Goal: Task Accomplishment & Management: Use online tool/utility

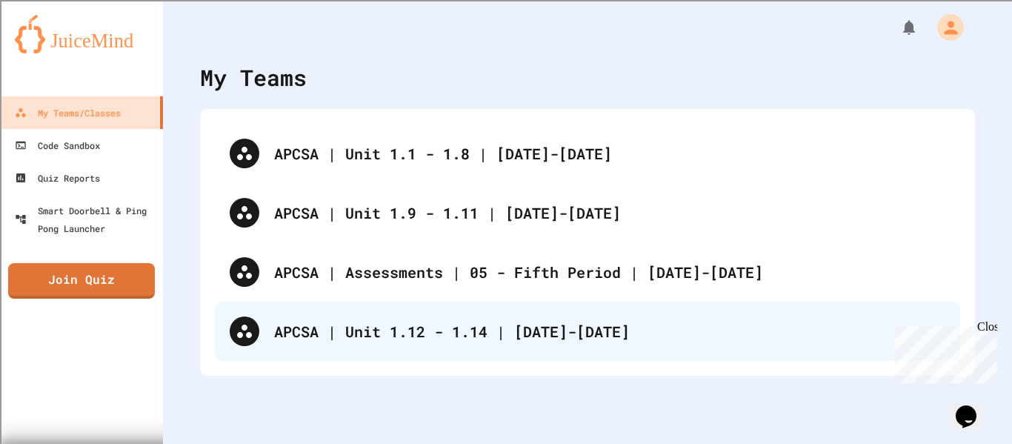
click at [389, 328] on div "APCSA | Unit 1.12 - 1.14 | [DATE]-[DATE]" at bounding box center [609, 331] width 671 height 22
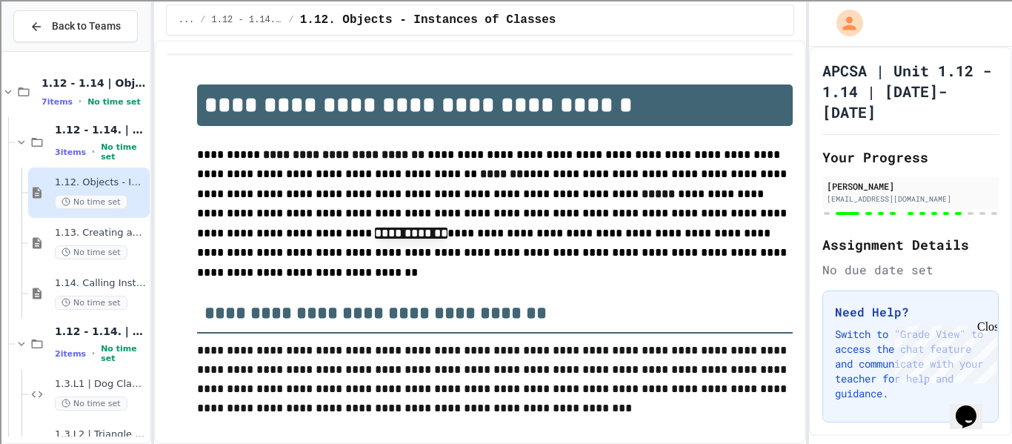
click at [85, 308] on div at bounding box center [75, 285] width 148 height 454
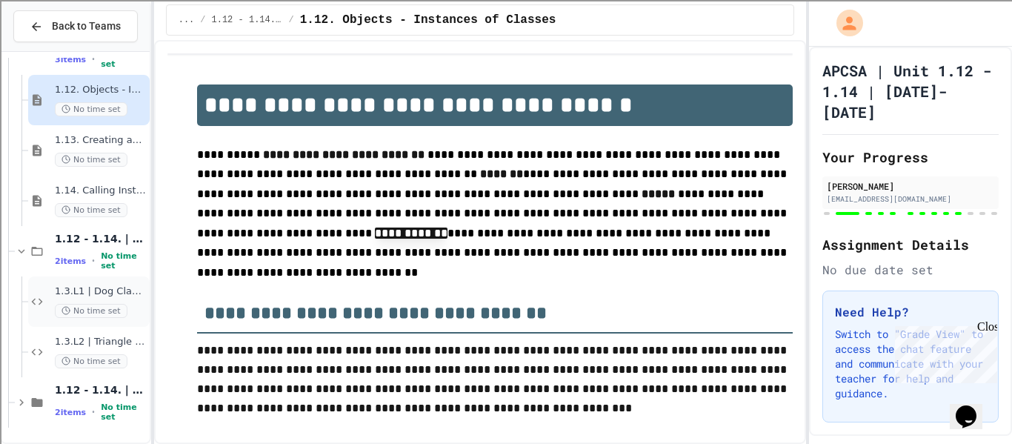
click at [90, 296] on span "1.3.L1 | Dog Class Lab" at bounding box center [101, 291] width 92 height 13
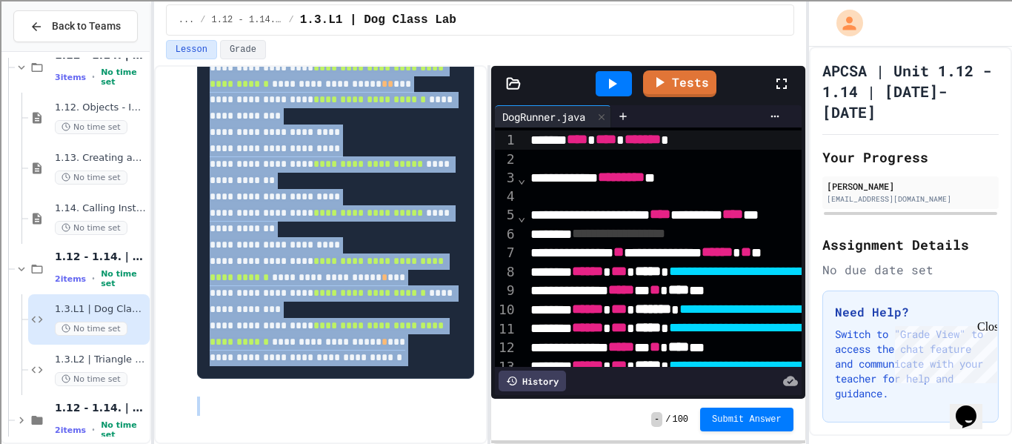
scroll to position [4526, 0]
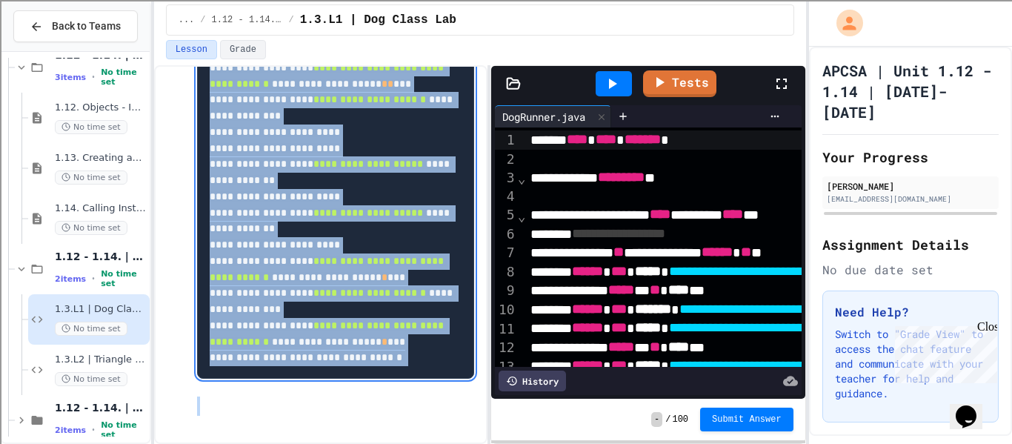
drag, startPoint x: 198, startPoint y: 176, endPoint x: 438, endPoint y: 477, distance: 385.0
click at [438, 443] on html "**********" at bounding box center [506, 222] width 1012 height 444
copy div "**********"
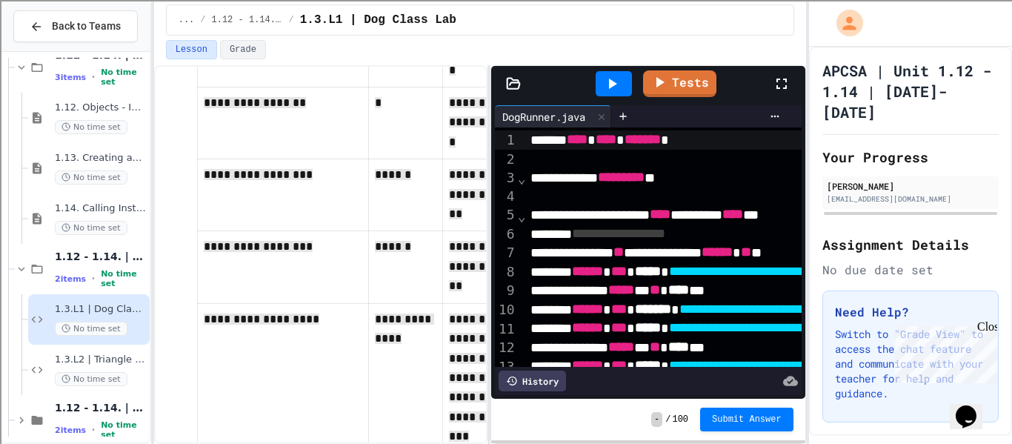
scroll to position [0, 0]
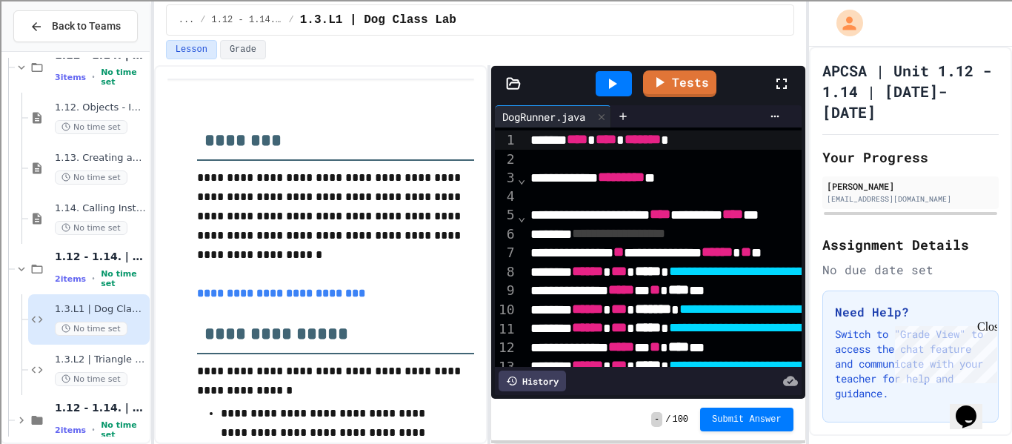
click at [417, 295] on p "**********" at bounding box center [335, 293] width 277 height 19
click at [625, 118] on icon at bounding box center [623, 116] width 12 height 12
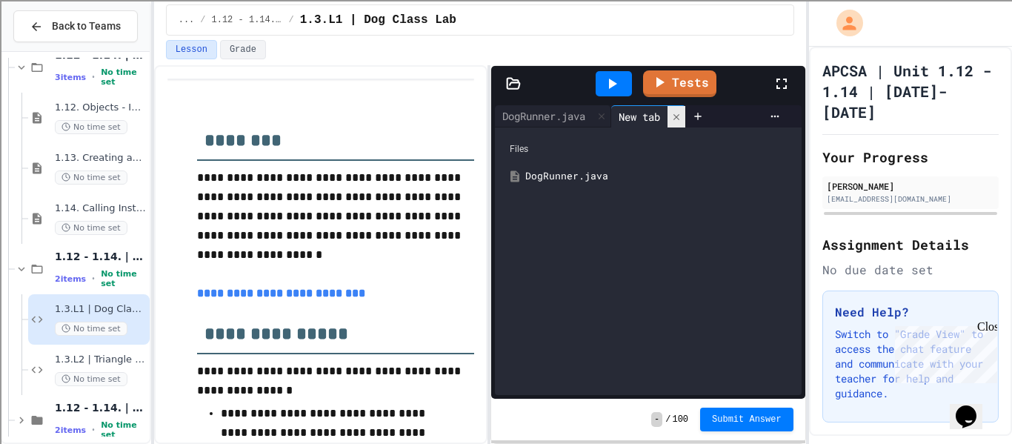
click at [682, 119] on icon at bounding box center [676, 117] width 10 height 10
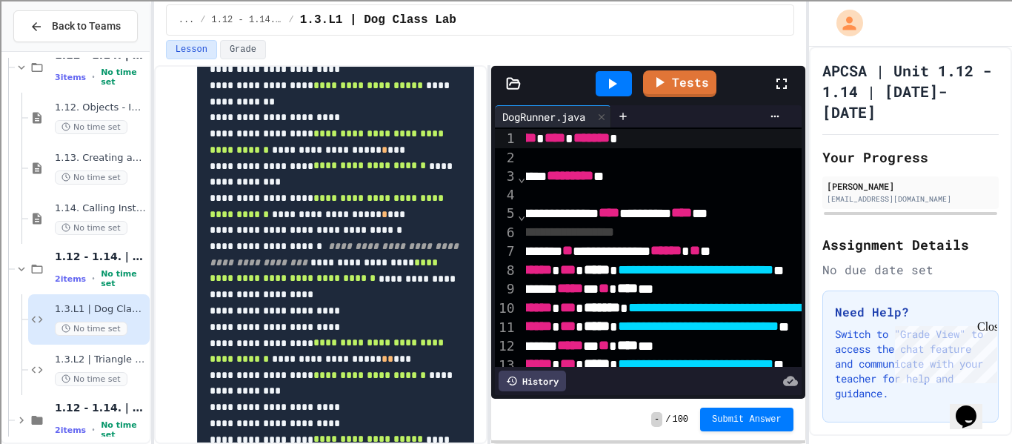
scroll to position [1, 0]
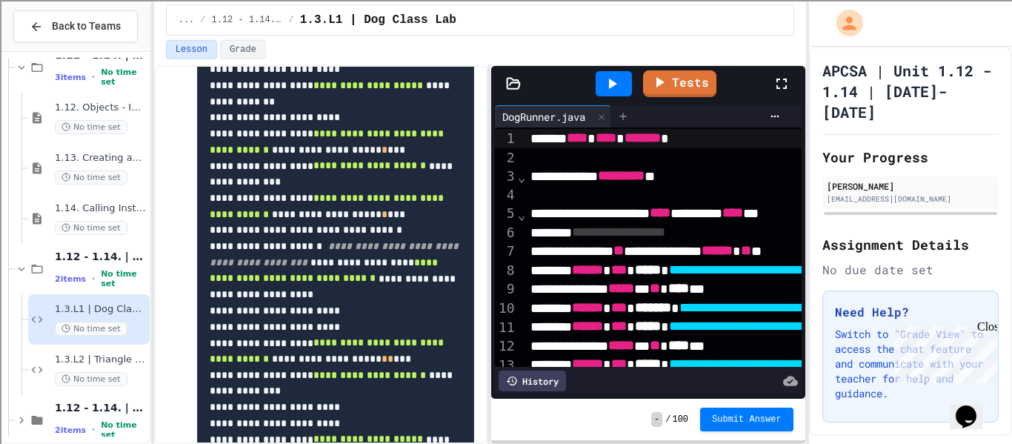
click at [623, 114] on icon at bounding box center [623, 116] width 12 height 12
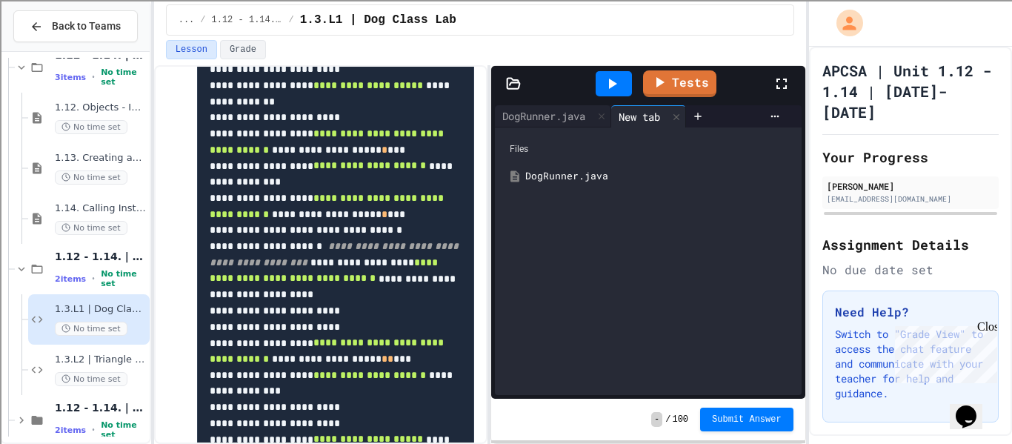
click at [513, 82] on icon at bounding box center [514, 83] width 13 height 10
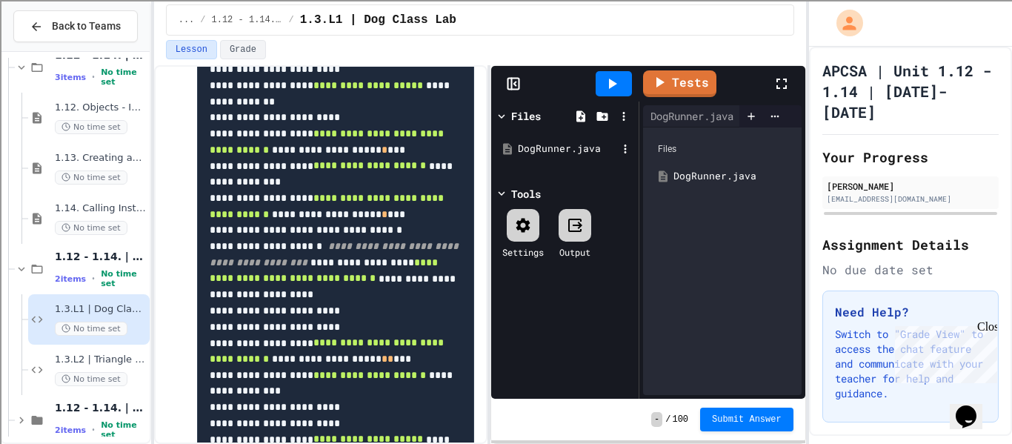
click at [529, 153] on div "DogRunner.java" at bounding box center [567, 149] width 99 height 15
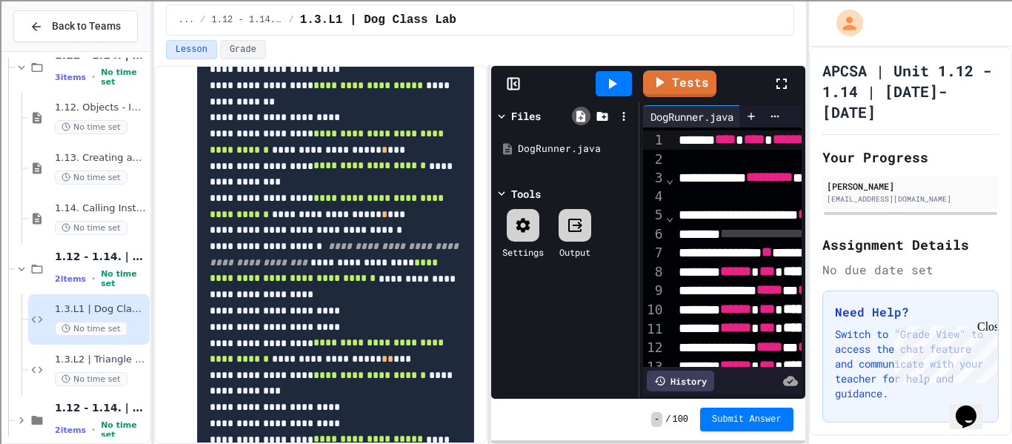
click at [584, 116] on icon at bounding box center [581, 115] width 9 height 11
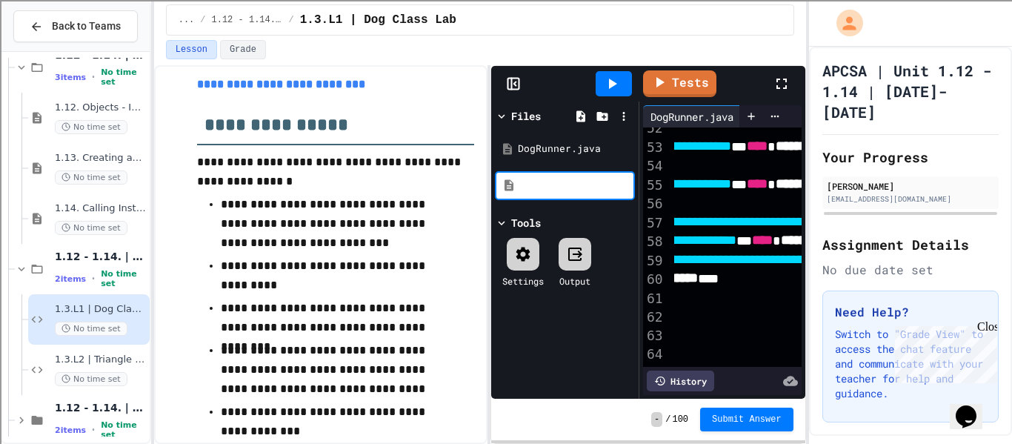
scroll to position [975, 0]
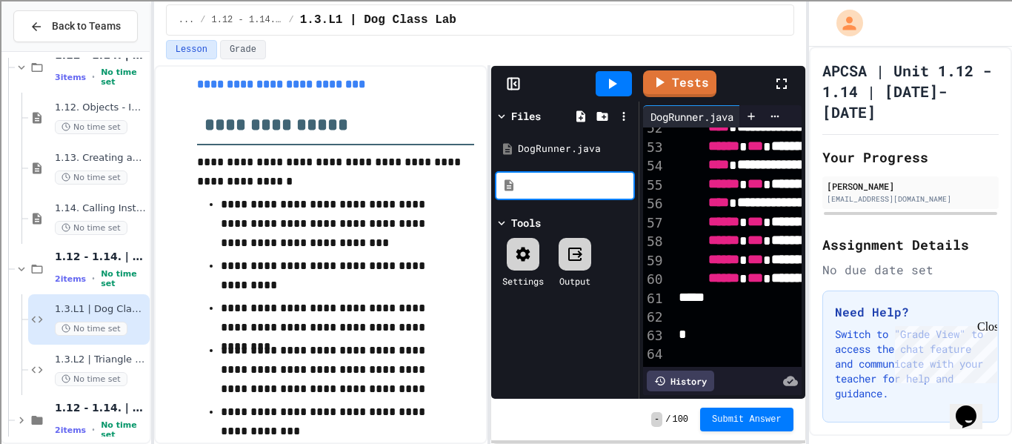
click at [790, 76] on icon at bounding box center [782, 84] width 18 height 18
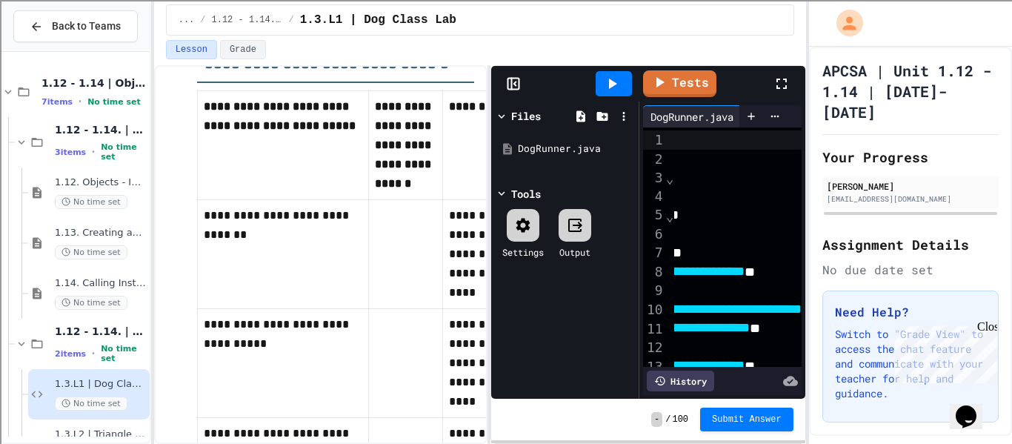
scroll to position [0, 0]
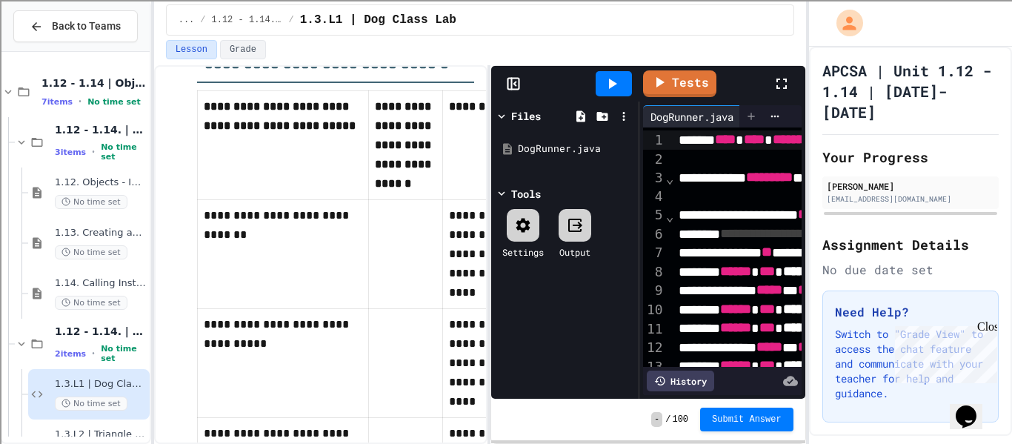
click at [756, 112] on icon at bounding box center [752, 116] width 12 height 12
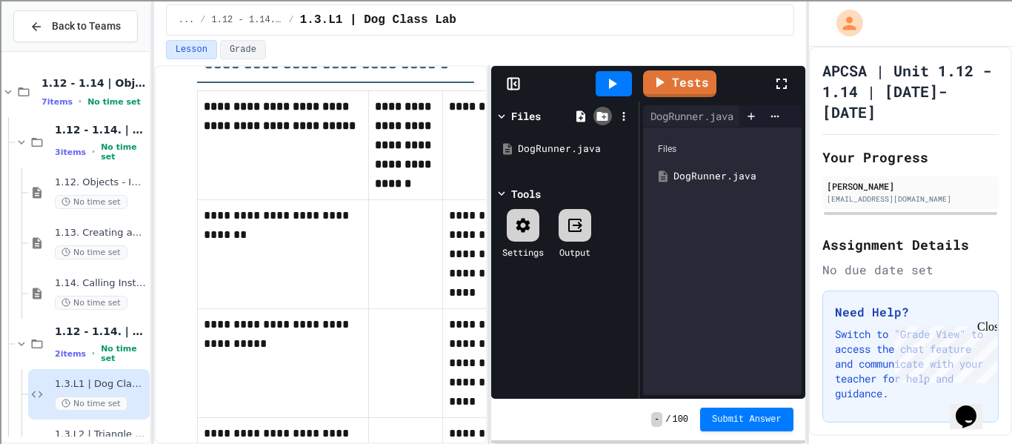
click at [602, 113] on icon at bounding box center [602, 116] width 11 height 9
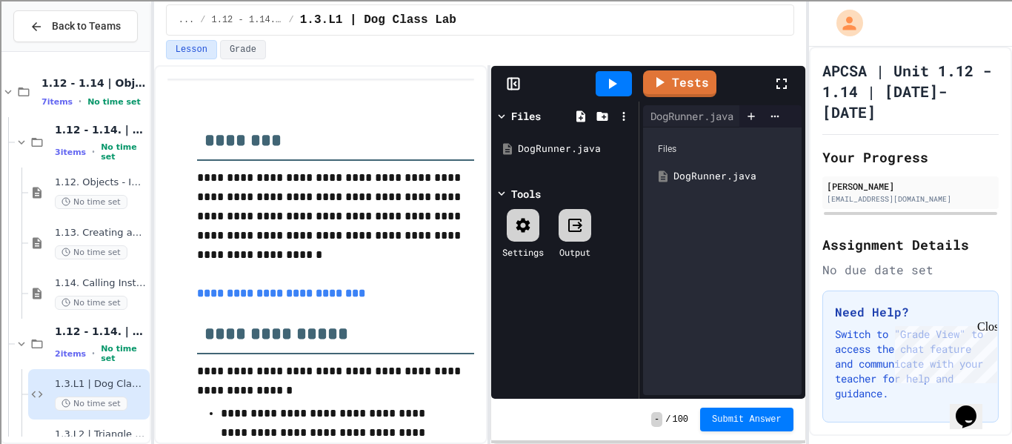
scroll to position [79, 0]
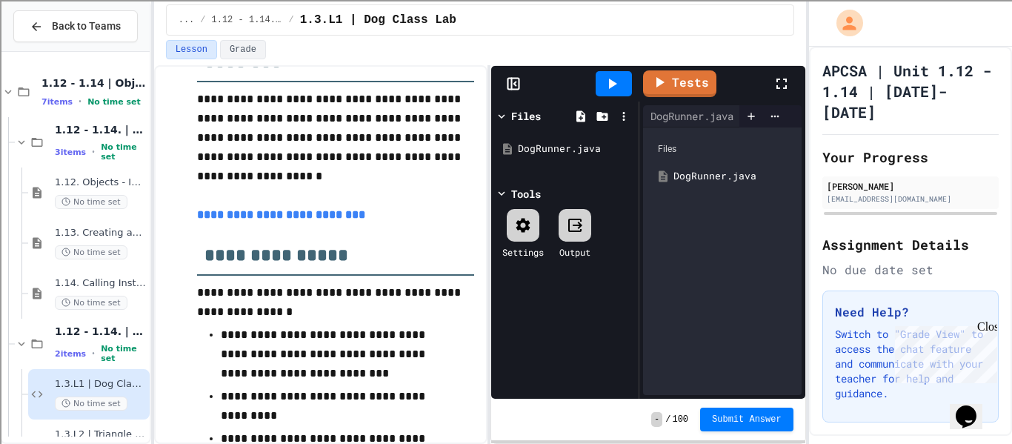
click at [228, 213] on link "**********" at bounding box center [281, 214] width 168 height 11
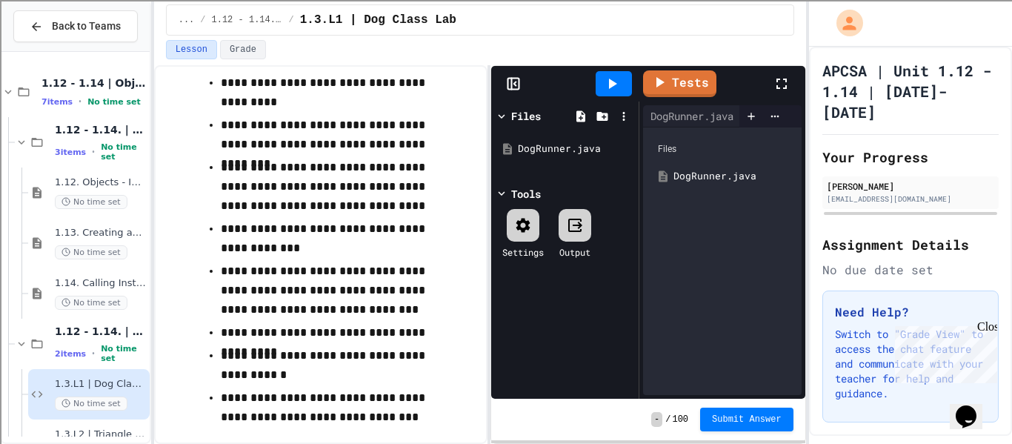
scroll to position [0, 0]
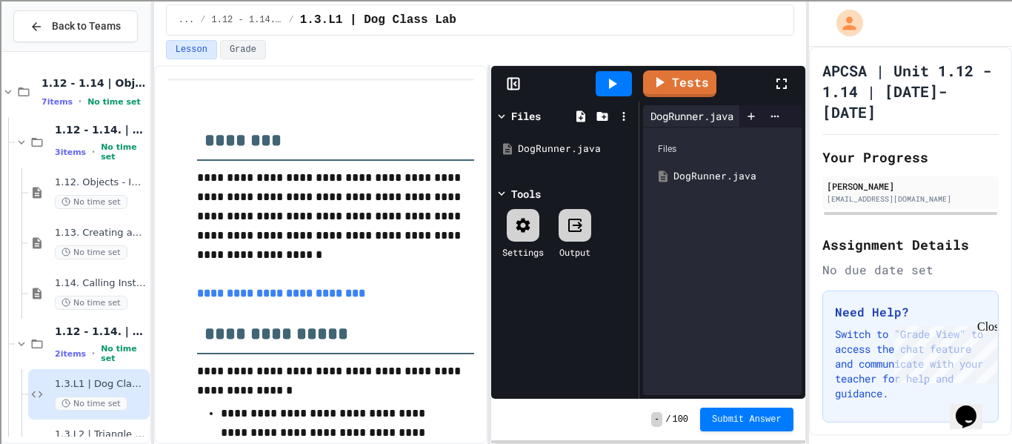
click at [688, 110] on div "DogRunner.java" at bounding box center [692, 116] width 98 height 16
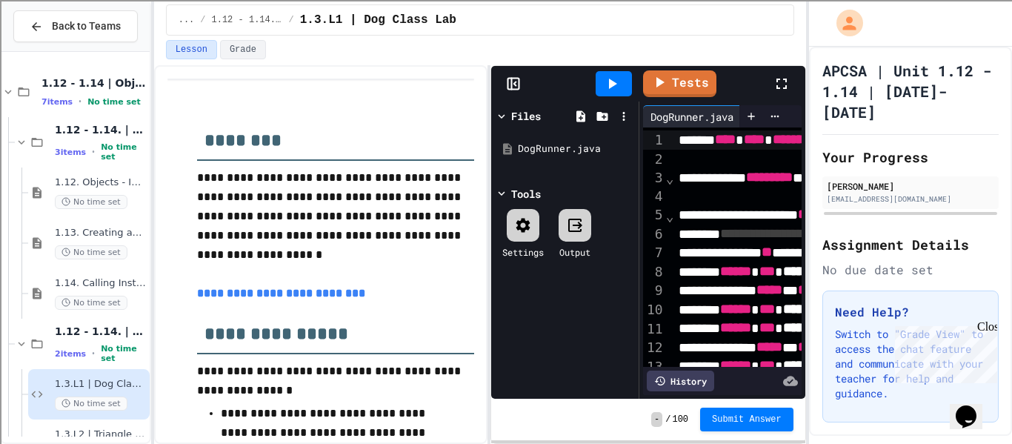
click at [789, 76] on icon at bounding box center [782, 84] width 18 height 18
drag, startPoint x: 647, startPoint y: 112, endPoint x: 663, endPoint y: 110, distance: 15.7
click at [663, 110] on div "DogRunner.java New tab New tab" at bounding box center [691, 116] width 96 height 22
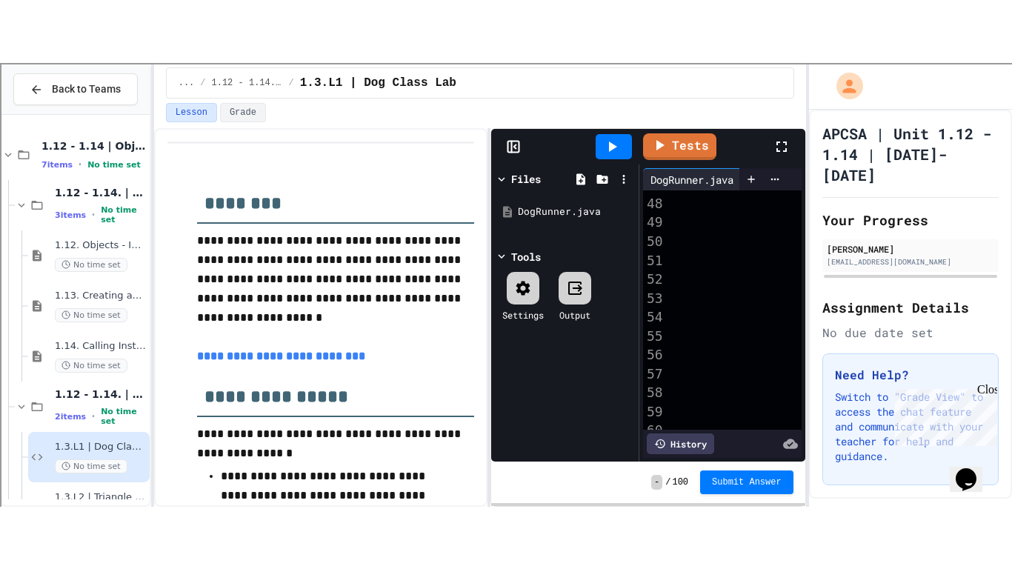
scroll to position [975, 849]
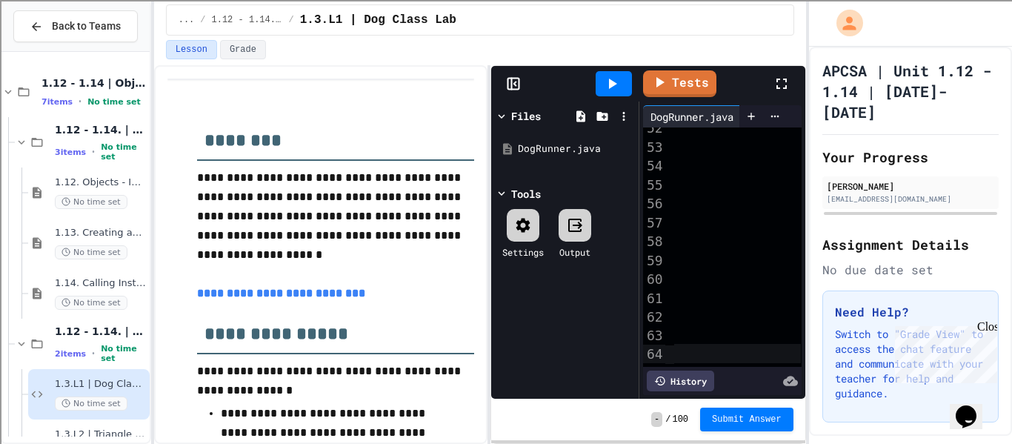
drag, startPoint x: 675, startPoint y: 140, endPoint x: 849, endPoint y: 427, distance: 335.5
click at [849, 427] on div "**********" at bounding box center [506, 222] width 1012 height 444
copy div "**********"
click at [793, 83] on div at bounding box center [789, 84] width 33 height 40
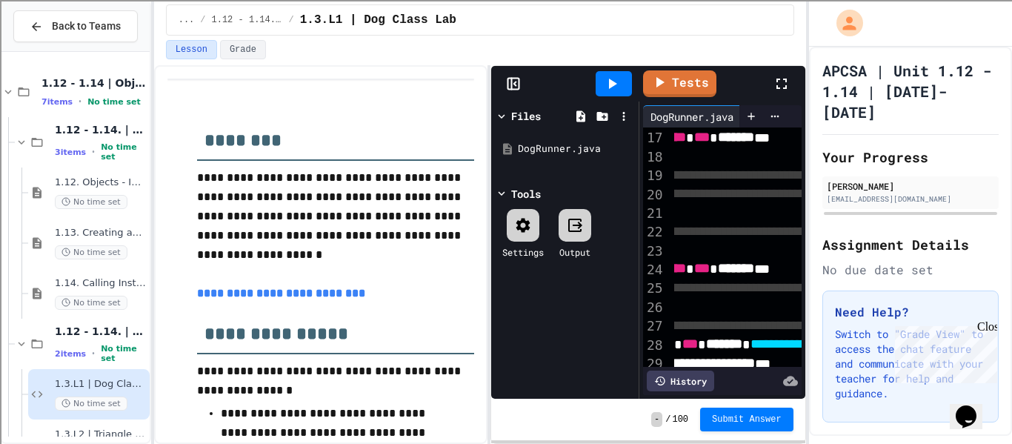
scroll to position [302, 63]
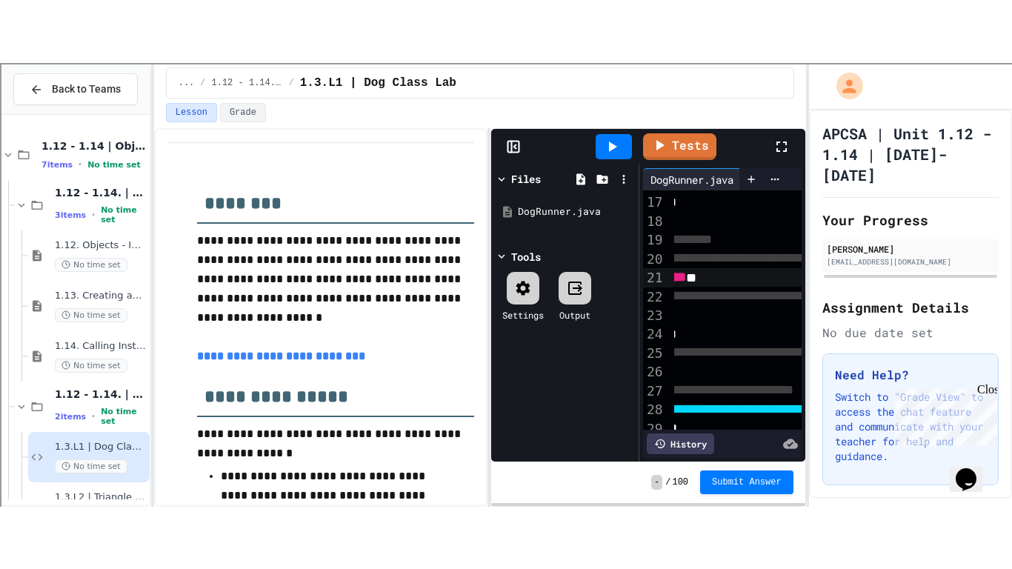
scroll to position [322, 165]
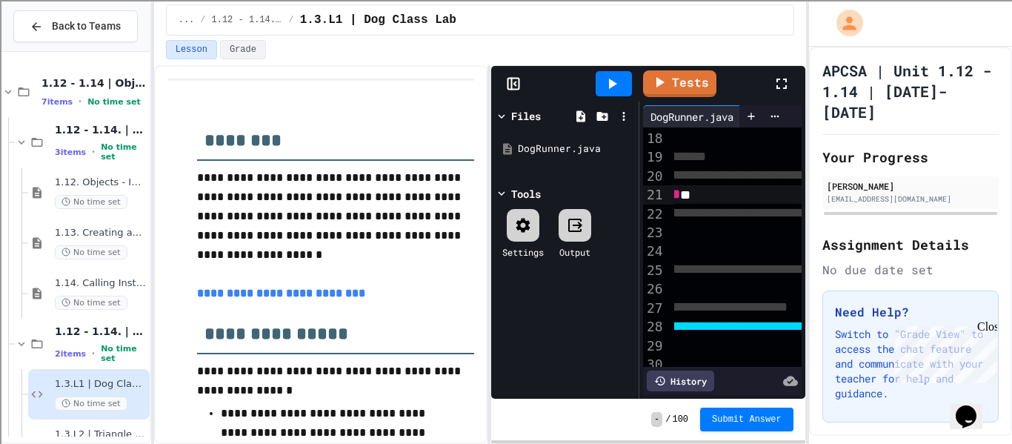
click at [784, 88] on icon at bounding box center [782, 84] width 10 height 10
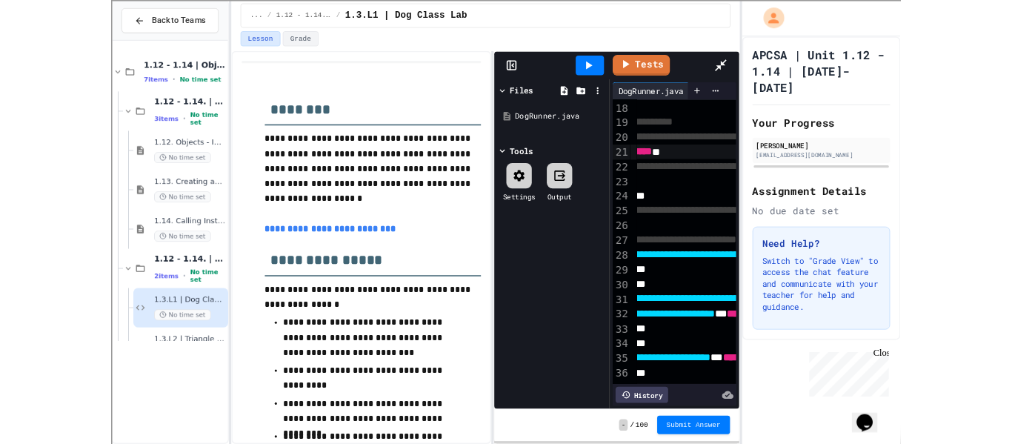
scroll to position [322, 0]
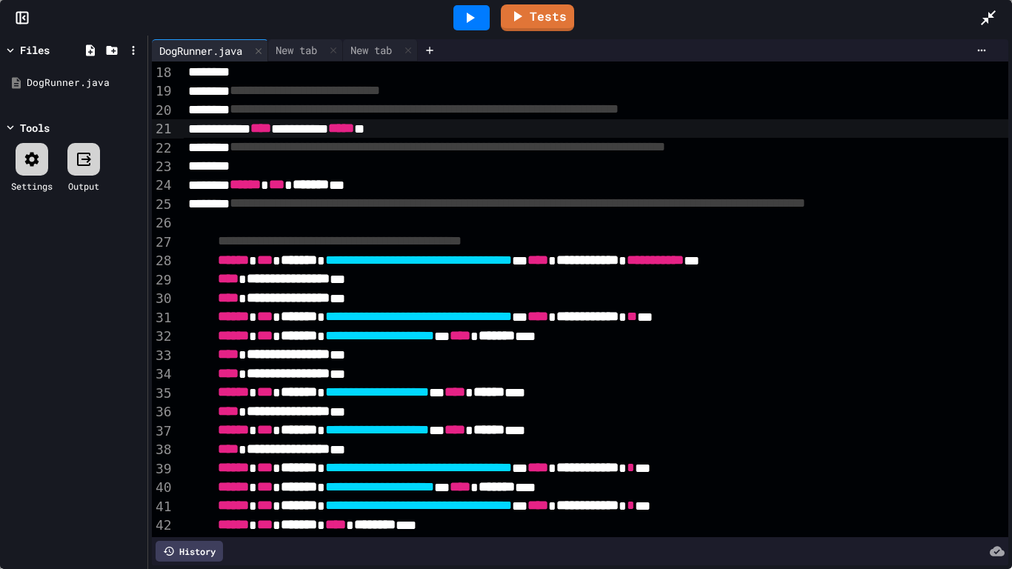
click at [268, 167] on div at bounding box center [672, 166] width 976 height 19
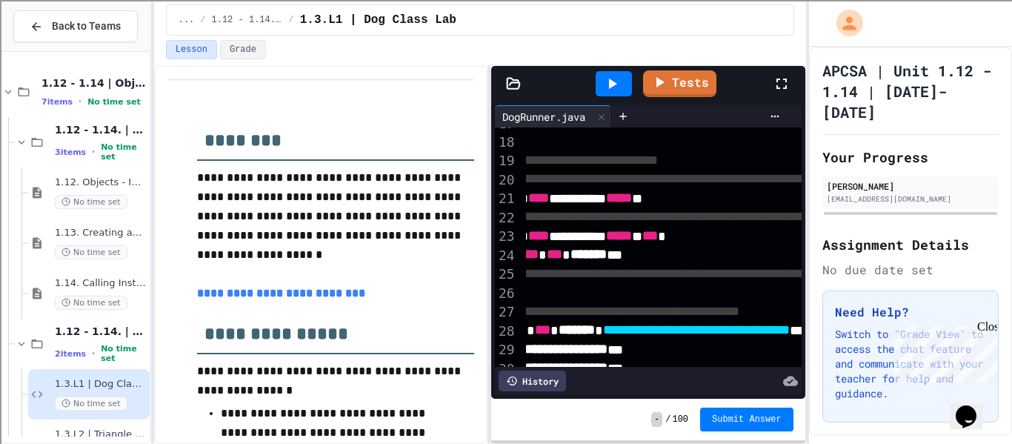
scroll to position [319, 67]
click at [656, 231] on span "***" at bounding box center [648, 235] width 16 height 13
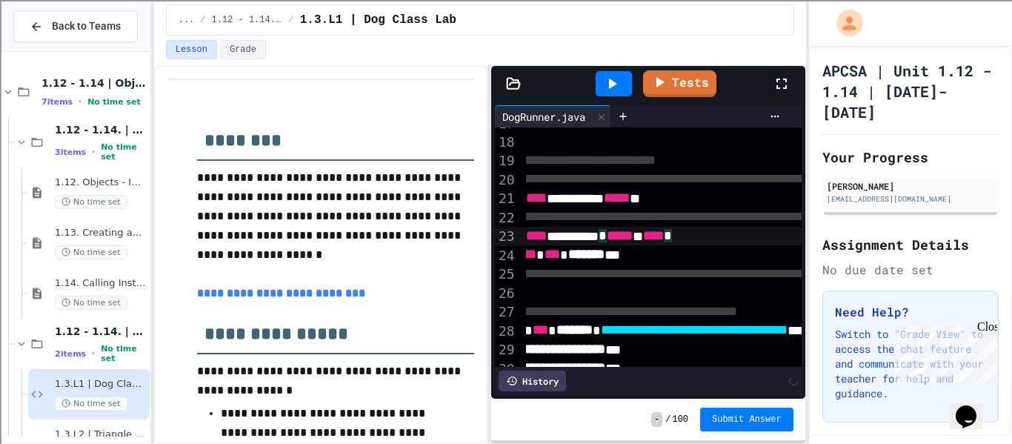
click at [789, 239] on div "*** **** ********* * ***** * **** *" at bounding box center [947, 236] width 976 height 19
click at [619, 80] on icon at bounding box center [612, 84] width 18 height 18
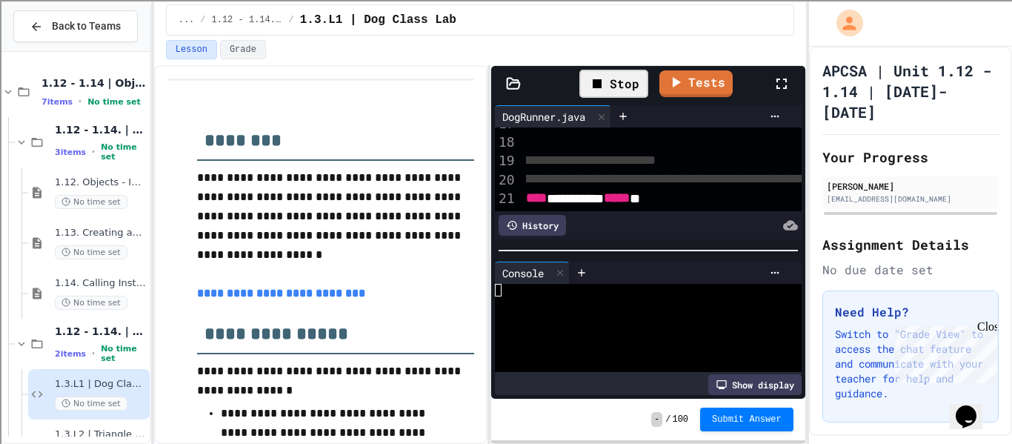
scroll to position [239, 0]
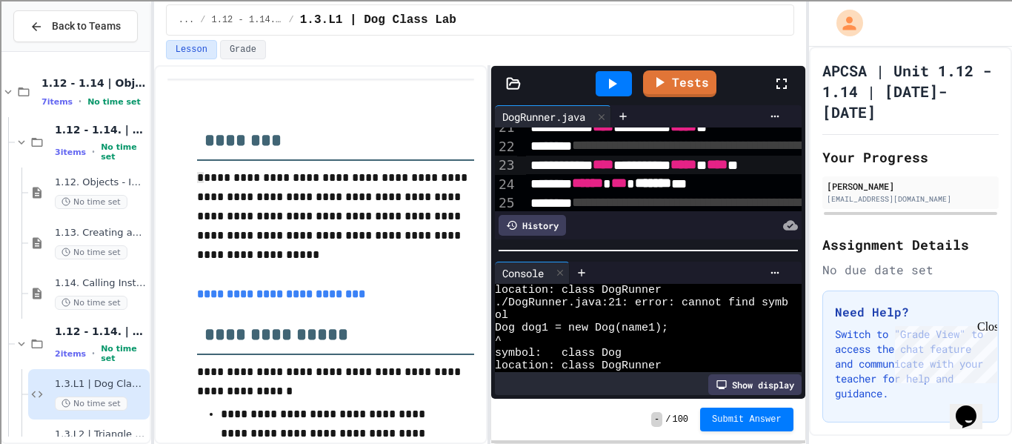
scroll to position [398, 0]
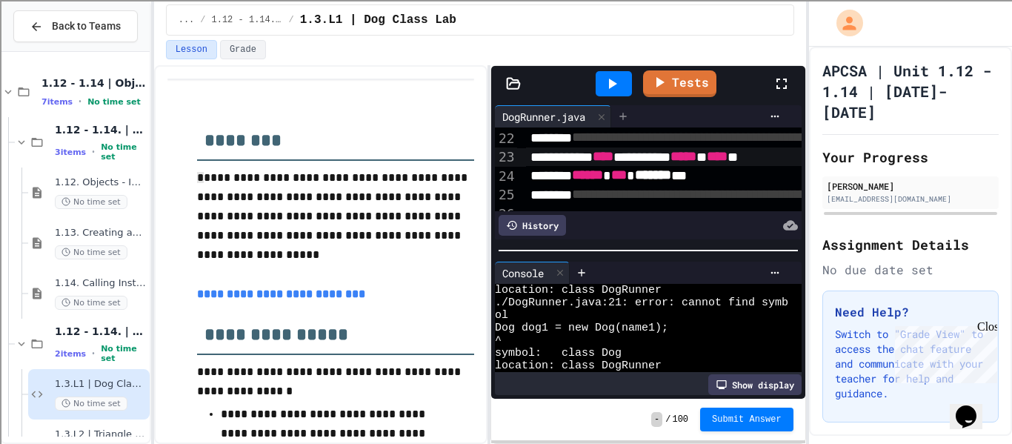
click at [629, 112] on icon at bounding box center [623, 116] width 12 height 12
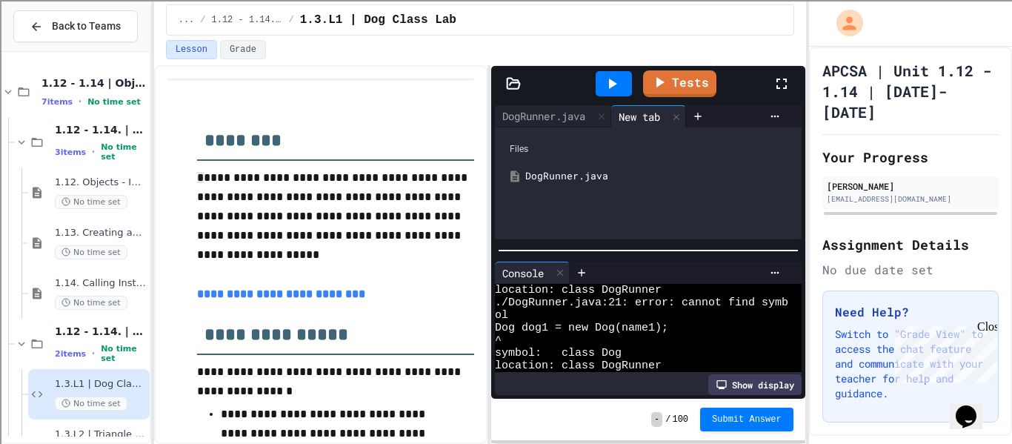
click at [514, 80] on icon at bounding box center [514, 83] width 13 height 10
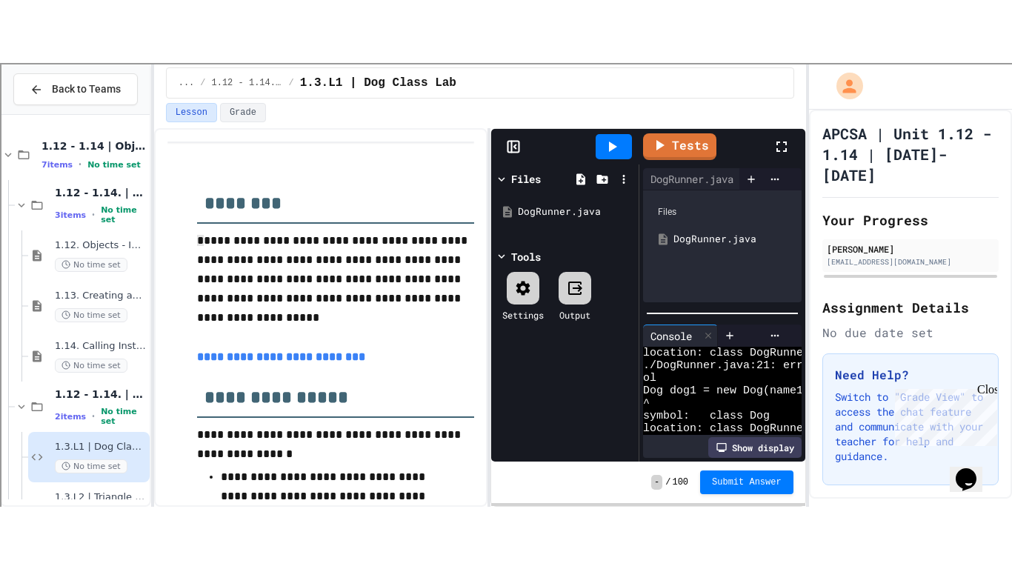
scroll to position [63, 0]
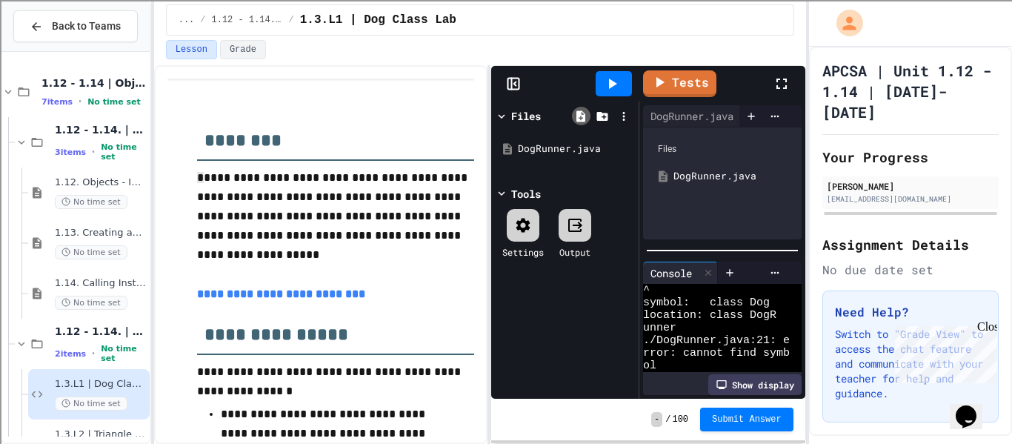
click at [578, 122] on icon at bounding box center [580, 116] width 13 height 13
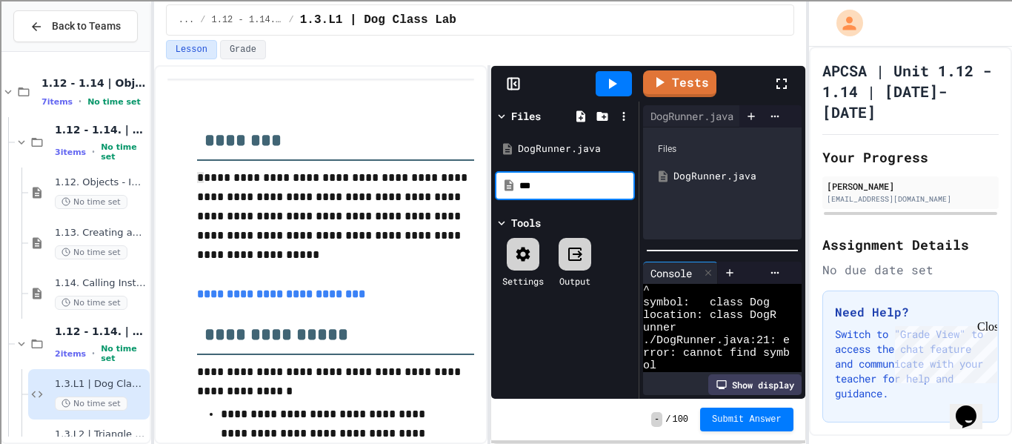
type input "***"
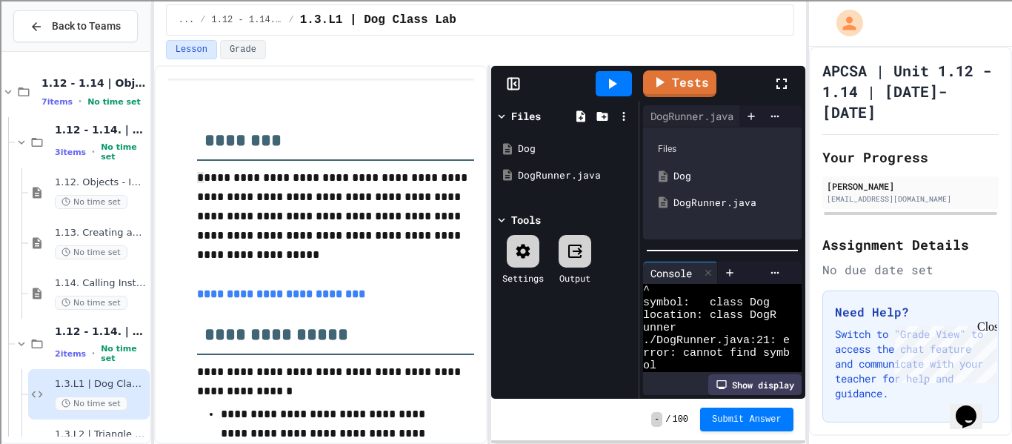
click at [694, 174] on div "Dog" at bounding box center [733, 176] width 119 height 15
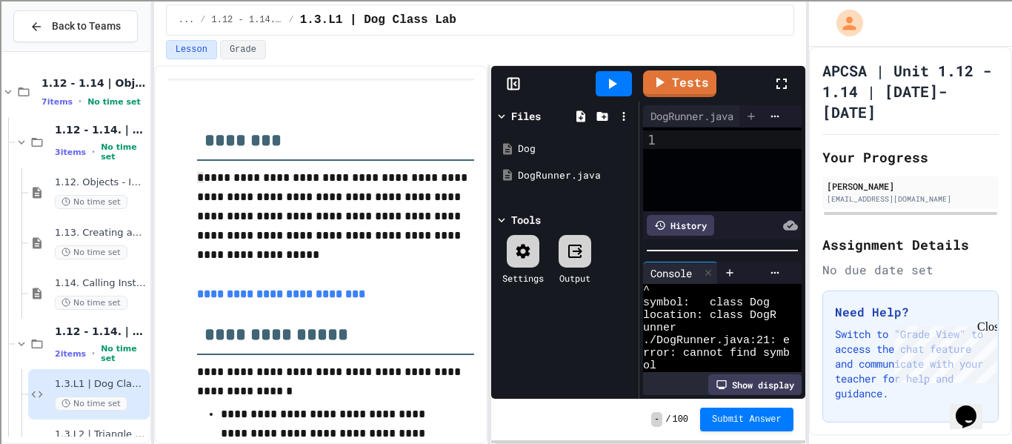
click at [753, 116] on icon at bounding box center [752, 116] width 12 height 12
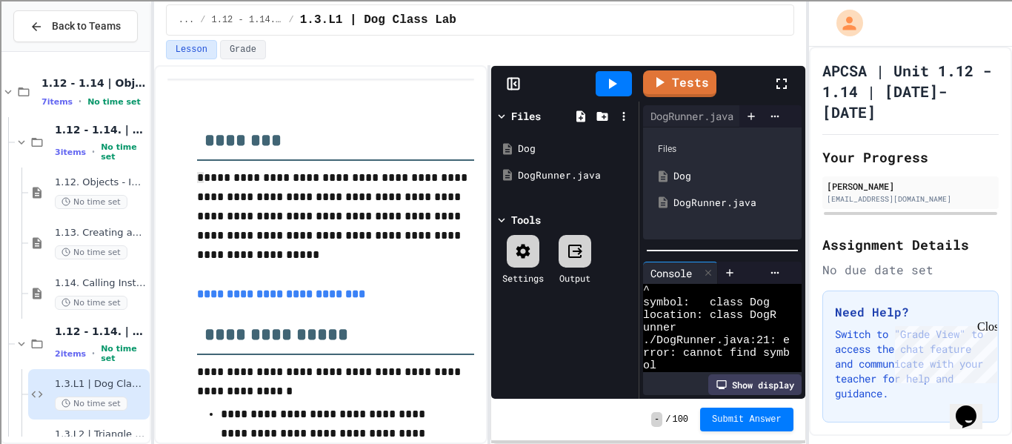
click at [706, 175] on div "Dog" at bounding box center [733, 176] width 119 height 15
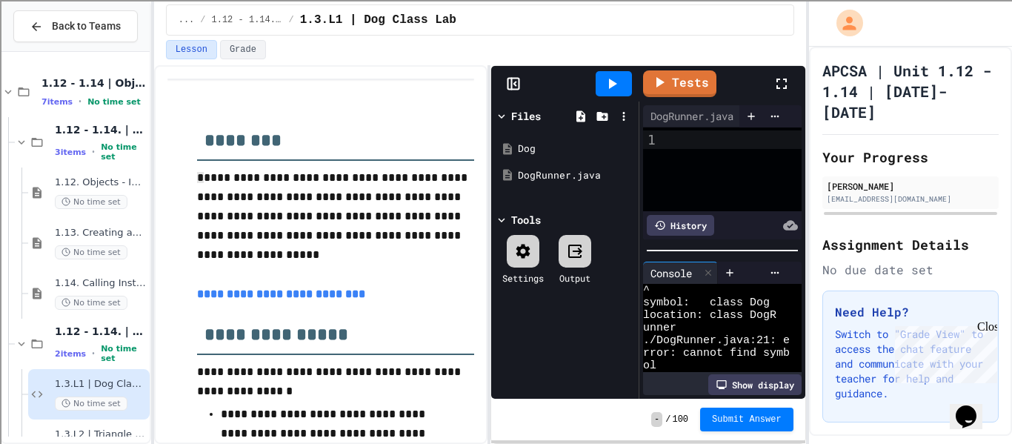
click at [706, 175] on div at bounding box center [735, 169] width 134 height 84
click at [781, 87] on icon at bounding box center [782, 84] width 18 height 18
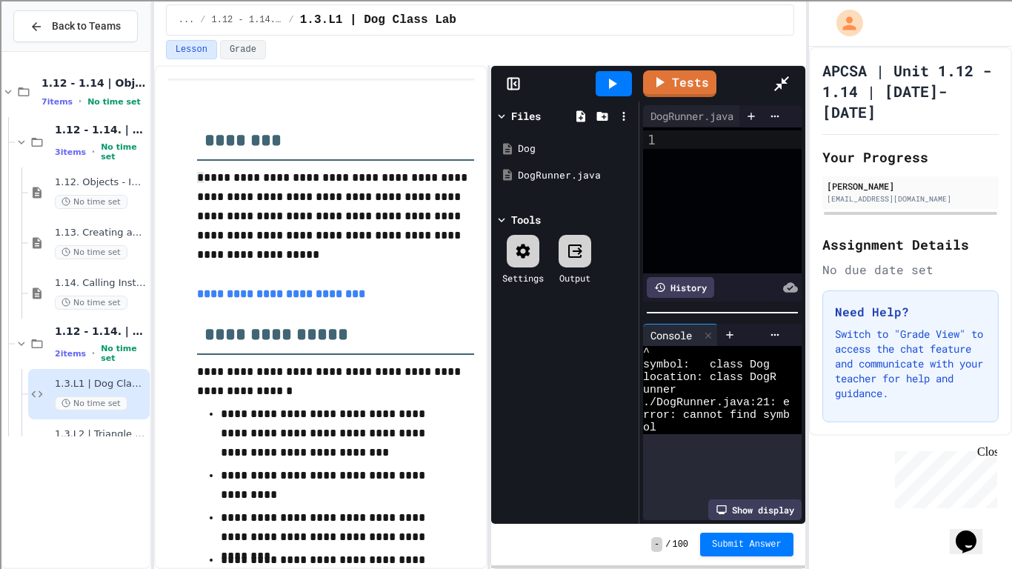
scroll to position [0, 0]
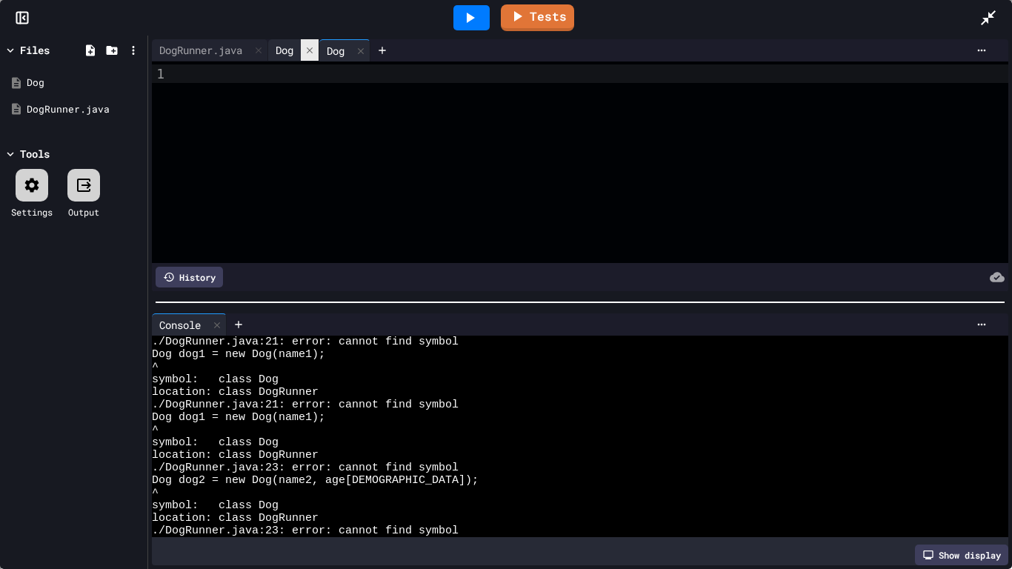
click at [315, 51] on icon at bounding box center [310, 50] width 10 height 10
click at [393, 137] on div at bounding box center [592, 163] width 832 height 202
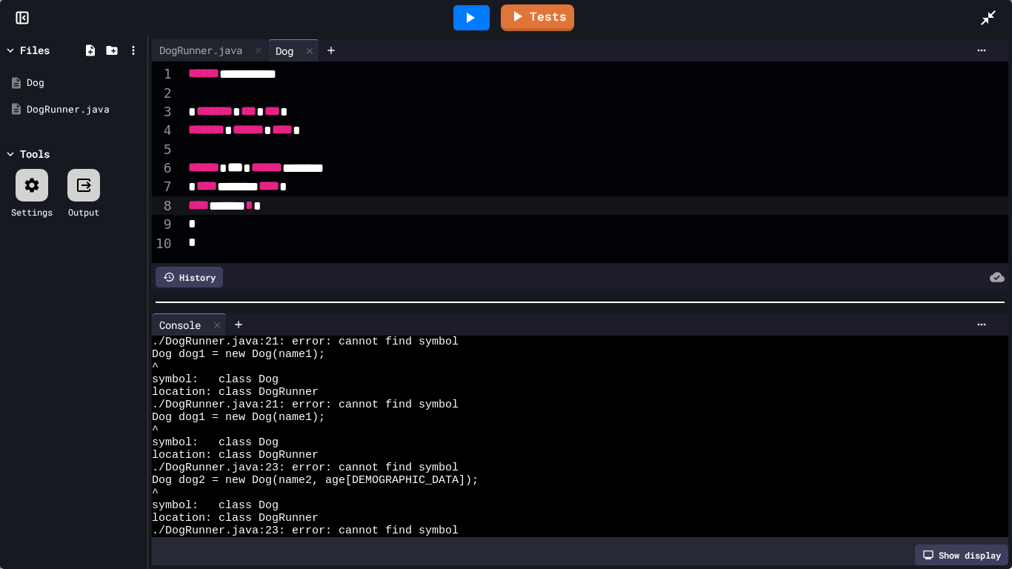
click at [344, 229] on div "*" at bounding box center [596, 224] width 825 height 19
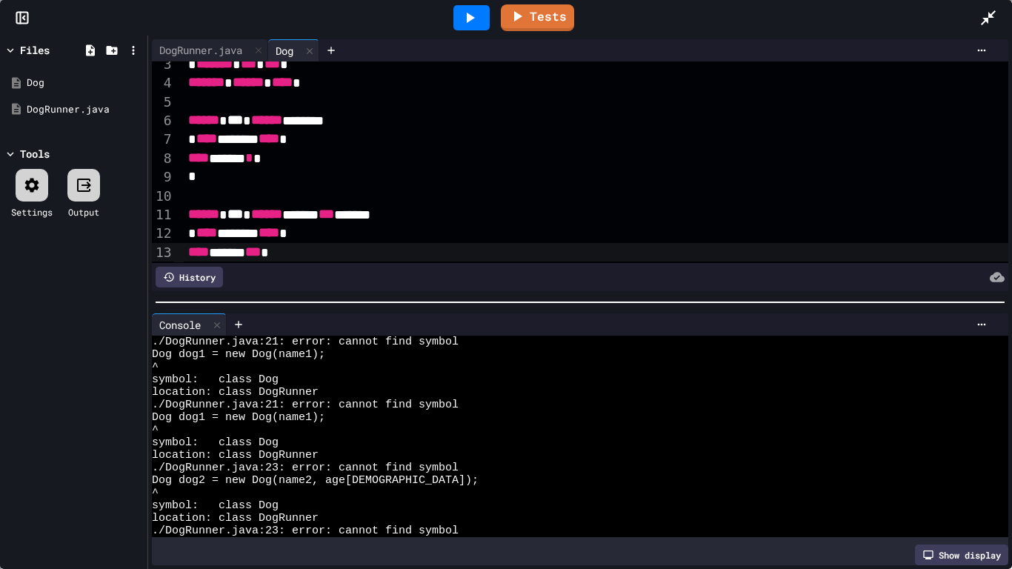
scroll to position [87, 0]
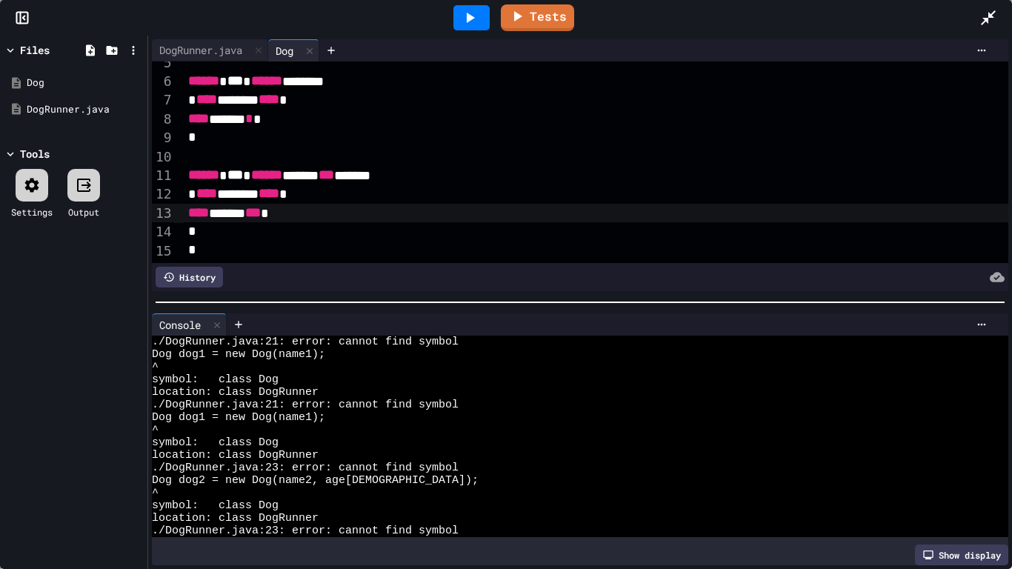
click at [239, 225] on div "*" at bounding box center [596, 231] width 825 height 19
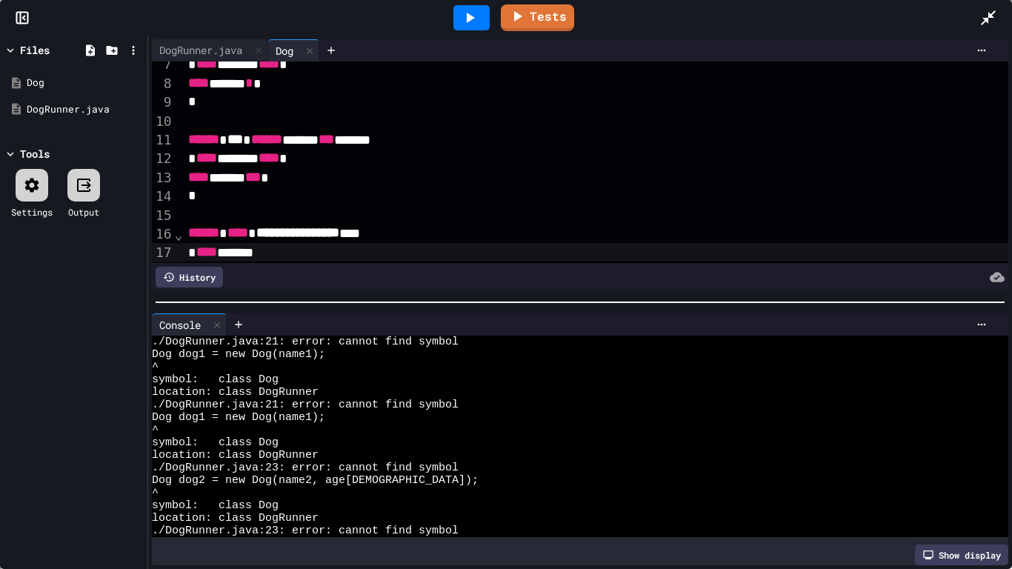
scroll to position [162, 0]
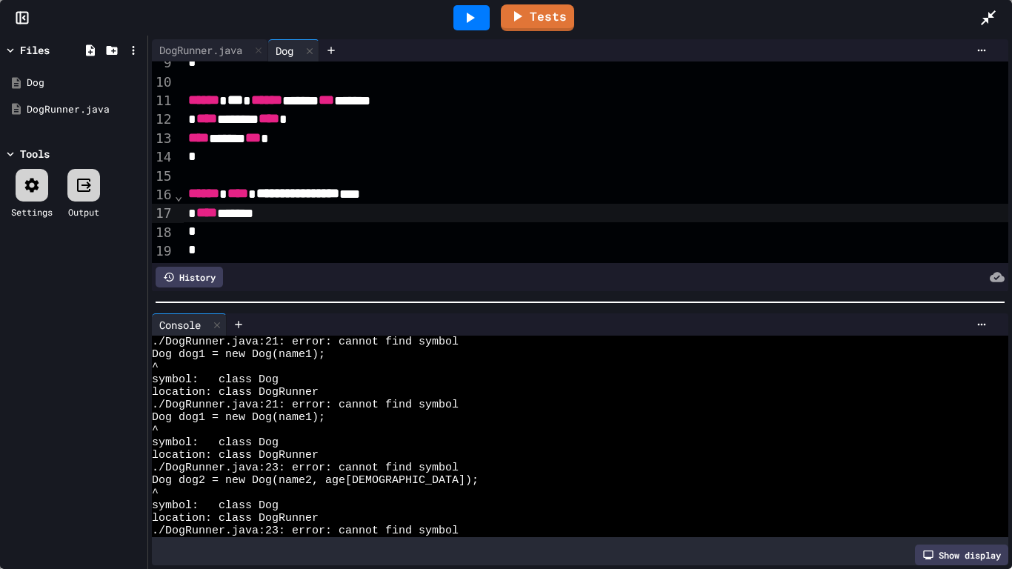
click at [309, 228] on div "*" at bounding box center [596, 231] width 825 height 19
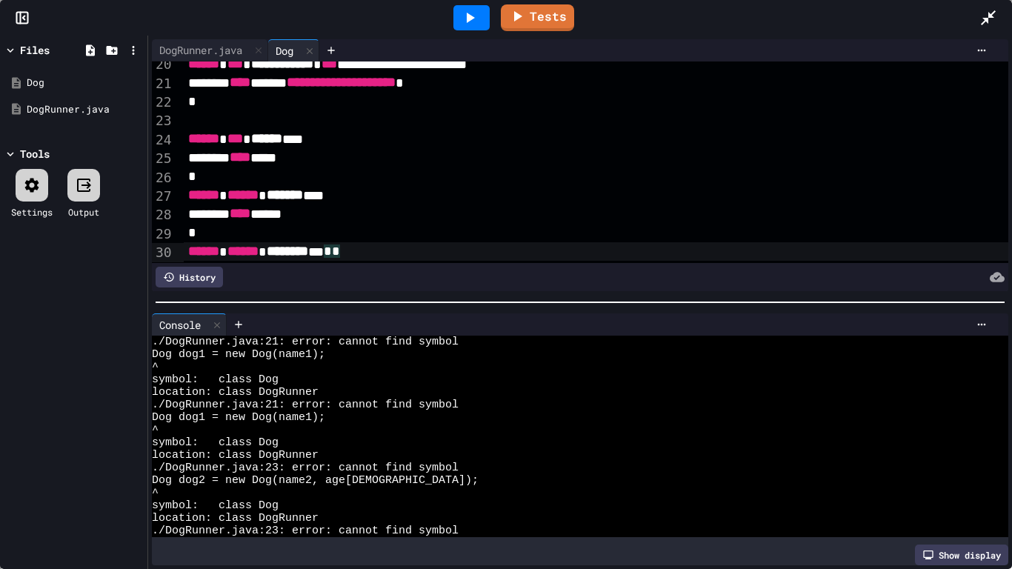
scroll to position [386, 0]
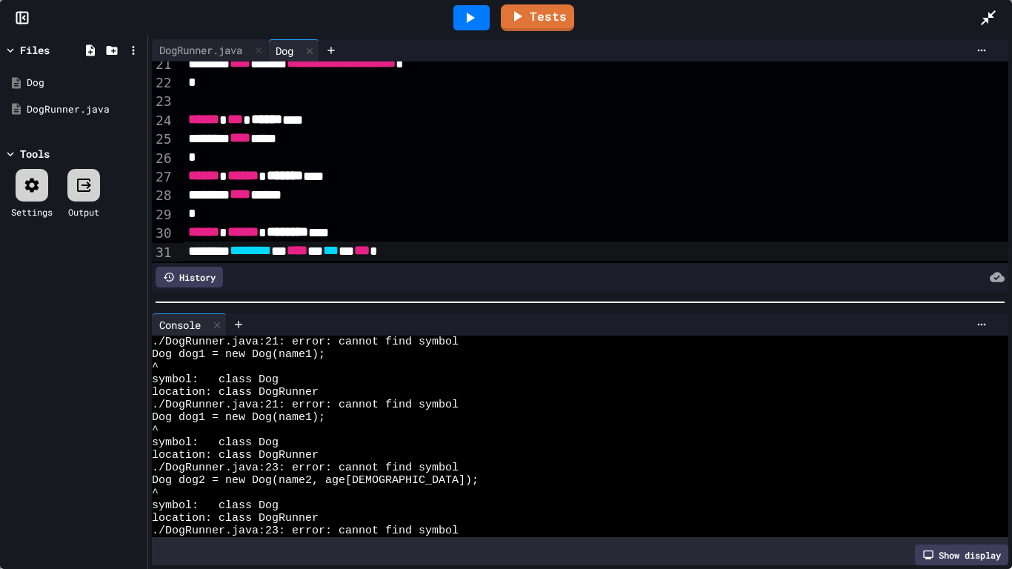
click at [483, 14] on div at bounding box center [472, 17] width 36 height 25
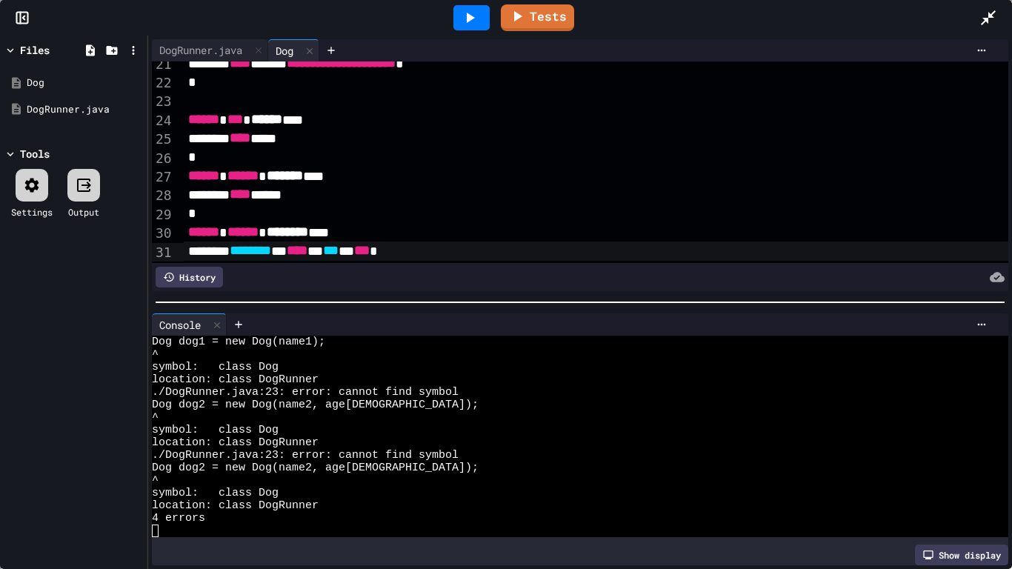
scroll to position [0, 0]
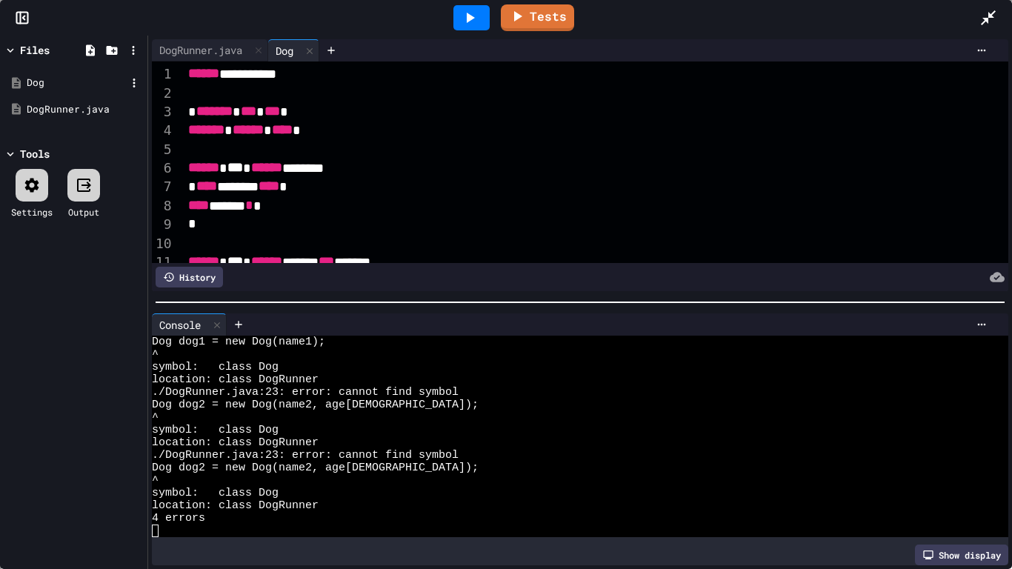
click at [61, 78] on div "Dog" at bounding box center [76, 83] width 99 height 15
click at [131, 79] on icon at bounding box center [133, 82] width 13 height 13
click at [149, 198] on icon at bounding box center [150, 204] width 13 height 13
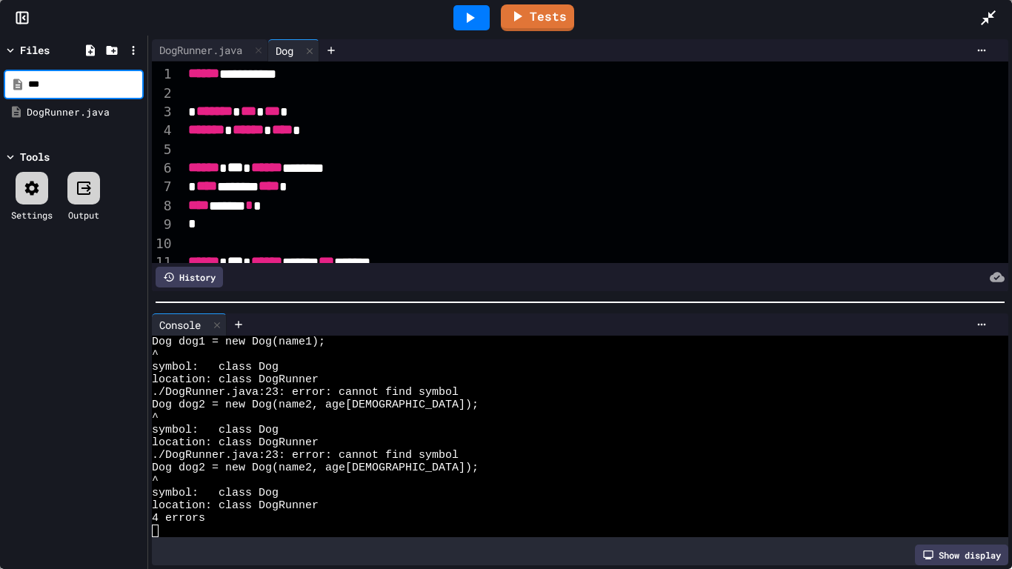
click at [90, 78] on input "***" at bounding box center [84, 84] width 113 height 15
type input "********"
click at [465, 21] on icon at bounding box center [470, 18] width 18 height 18
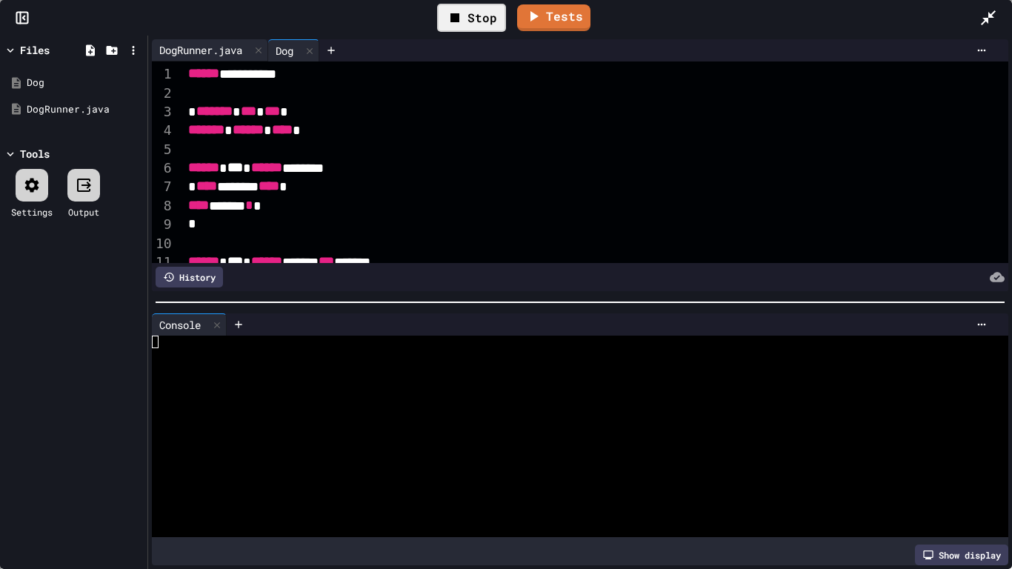
scroll to position [76, 0]
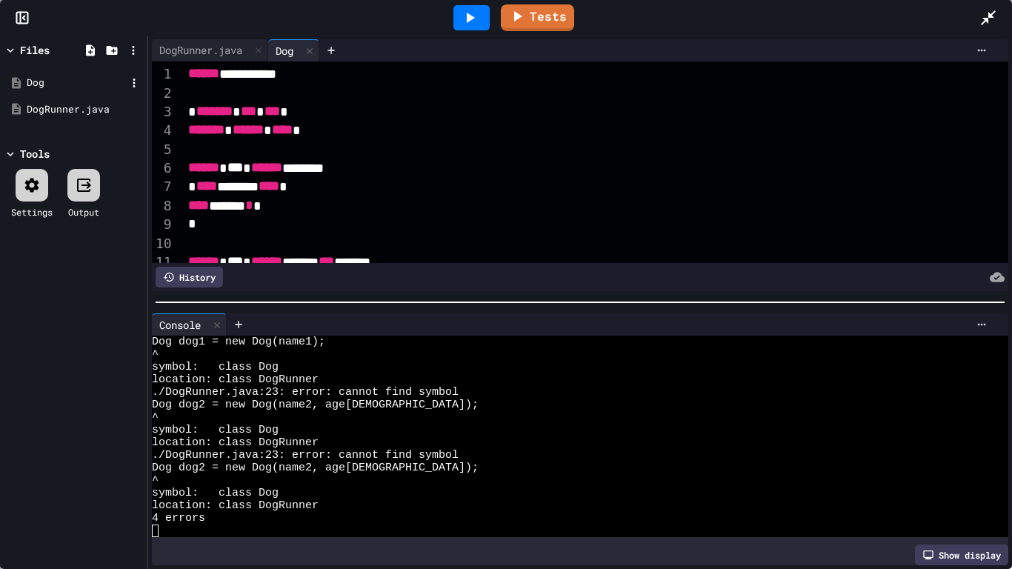
click at [56, 87] on div "Dog" at bounding box center [76, 83] width 99 height 15
click at [131, 88] on icon at bounding box center [133, 82] width 13 height 13
click at [172, 192] on li "Rename" at bounding box center [181, 205] width 102 height 27
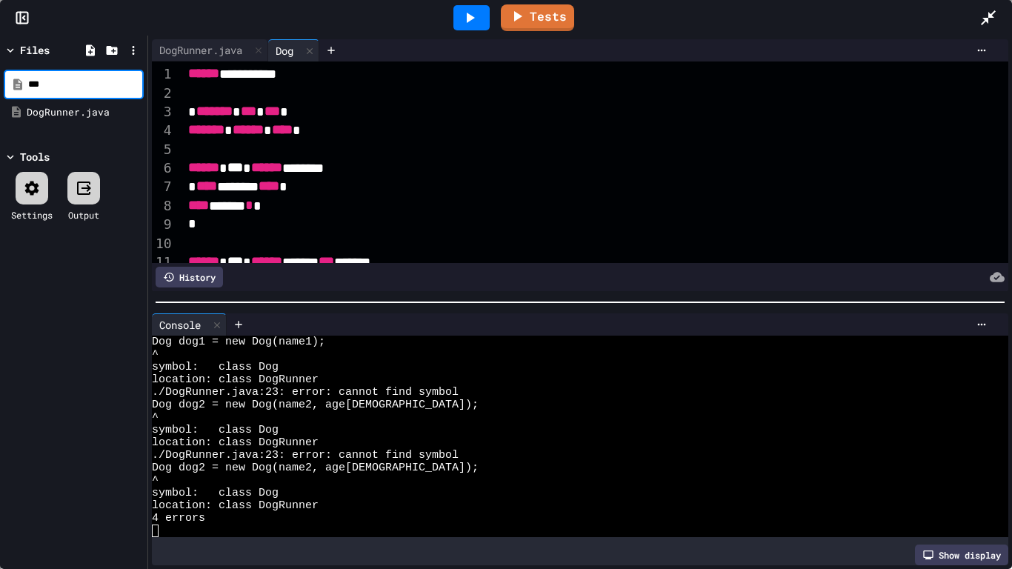
click at [122, 82] on input "***" at bounding box center [84, 84] width 113 height 15
type input "********"
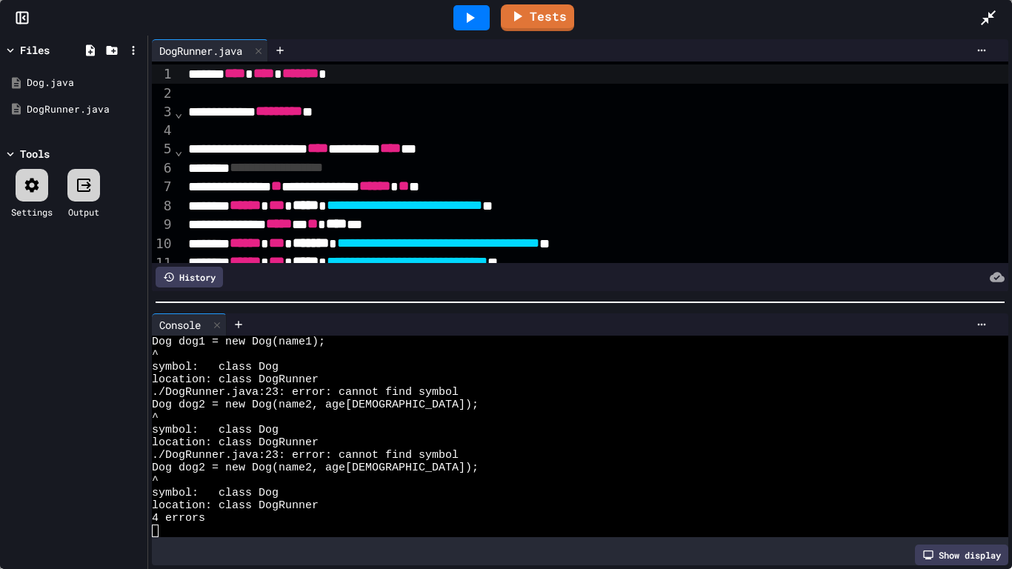
click at [479, 12] on div at bounding box center [472, 17] width 36 height 25
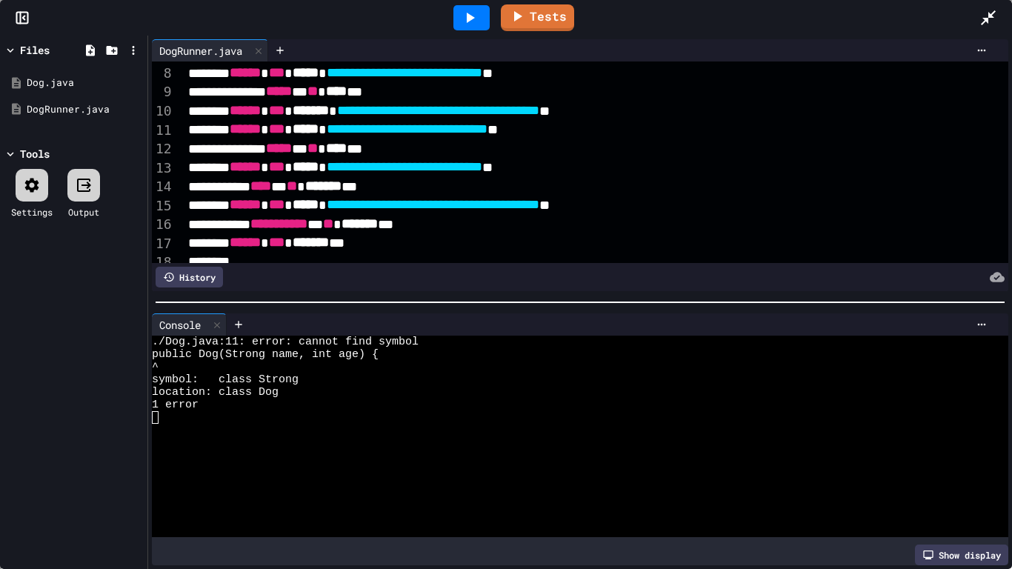
scroll to position [0, 0]
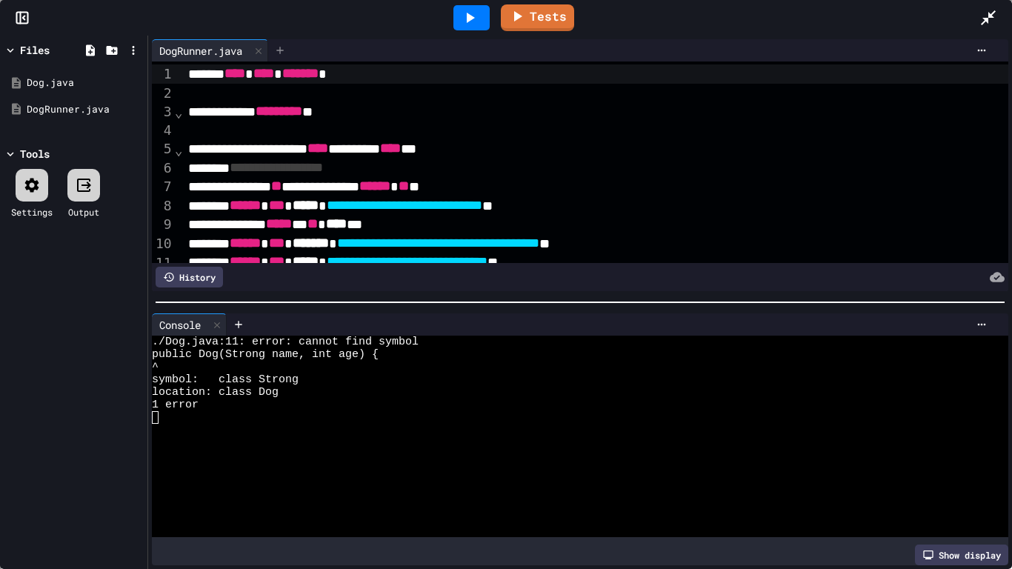
click at [286, 50] on icon at bounding box center [280, 50] width 12 height 12
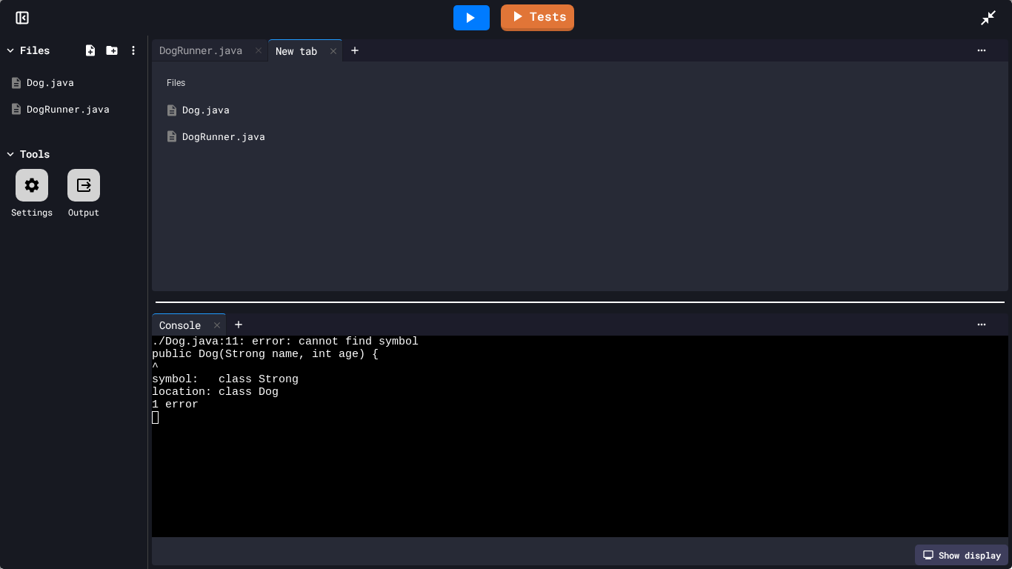
click at [252, 117] on div "Dog.java" at bounding box center [590, 110] width 817 height 15
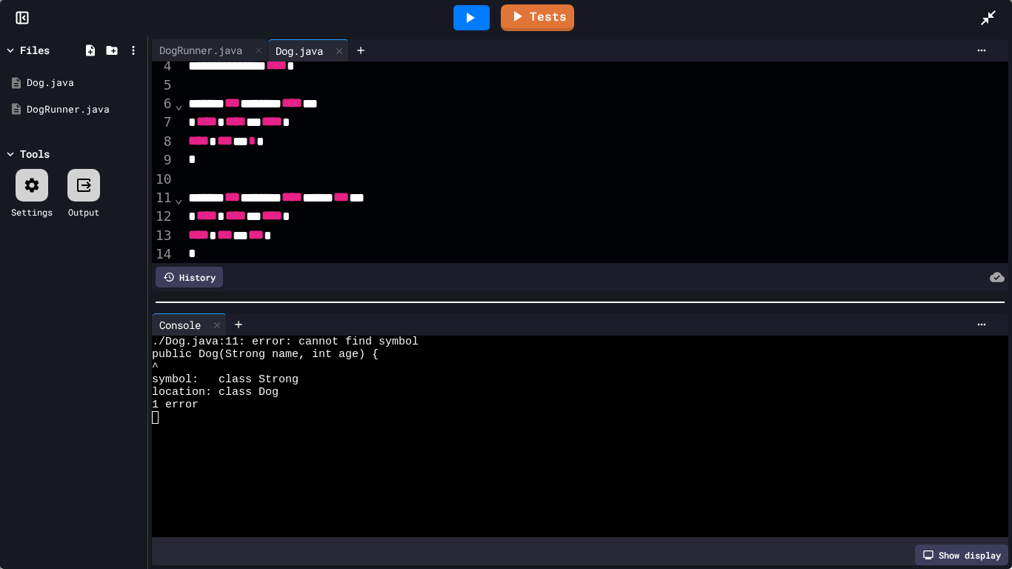
scroll to position [76, 0]
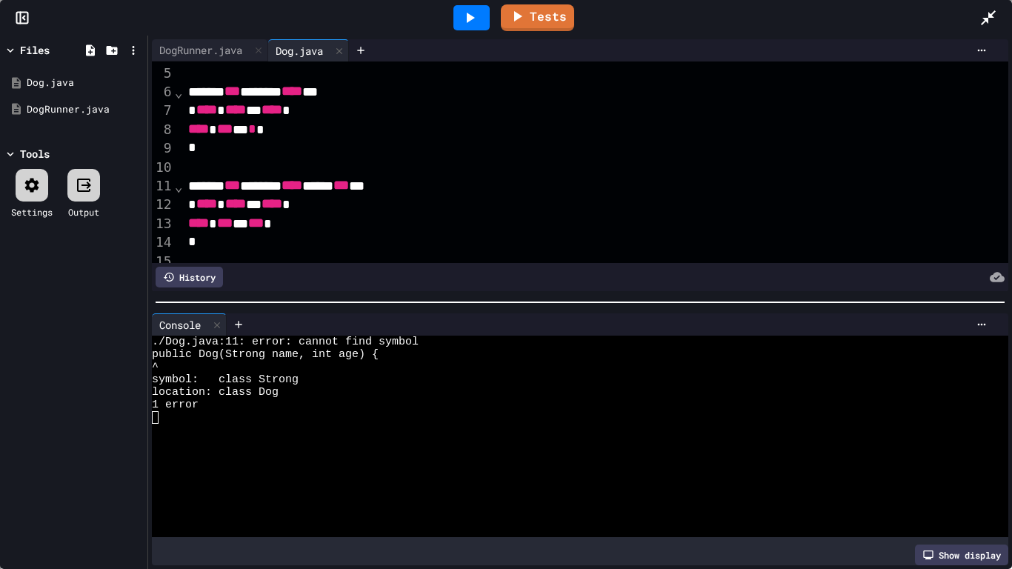
click at [312, 182] on div "****** *** ******* **** ***** *** ***" at bounding box center [596, 185] width 825 height 19
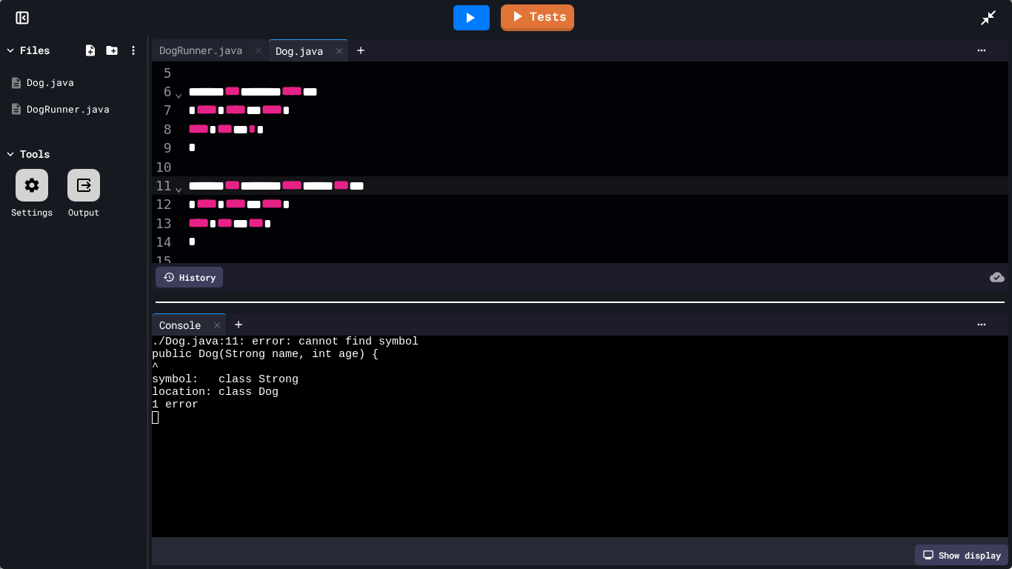
click at [457, 16] on div at bounding box center [472, 17] width 36 height 25
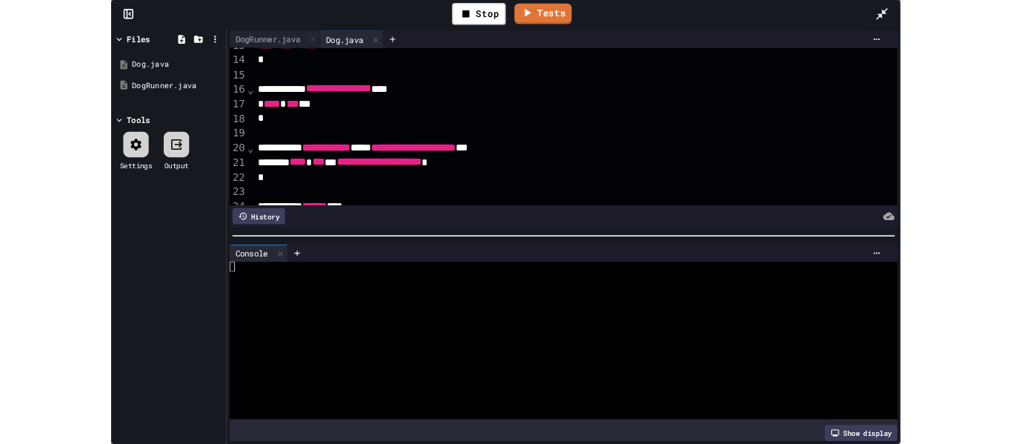
scroll to position [240, 0]
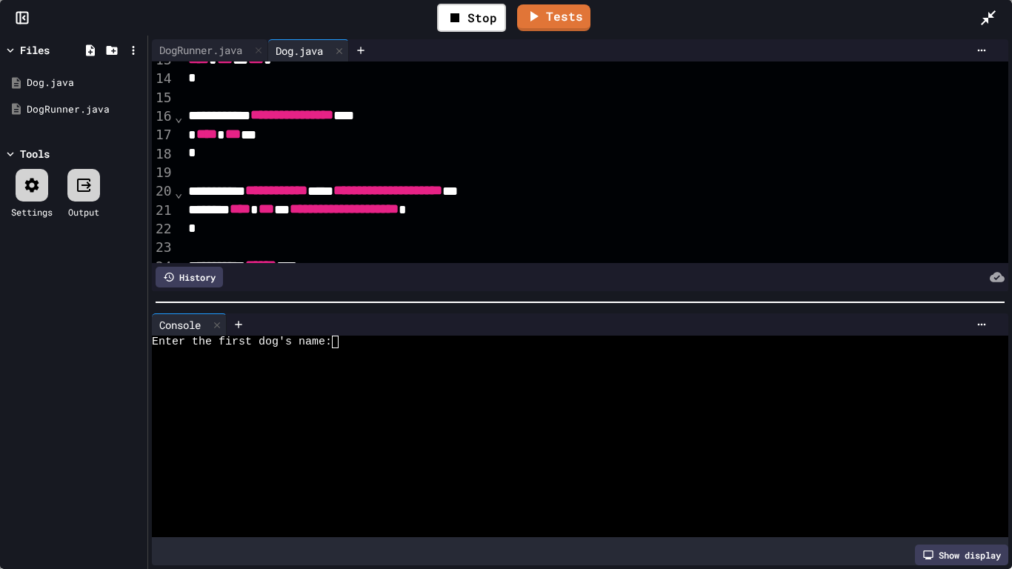
click at [407, 348] on div at bounding box center [572, 354] width 840 height 13
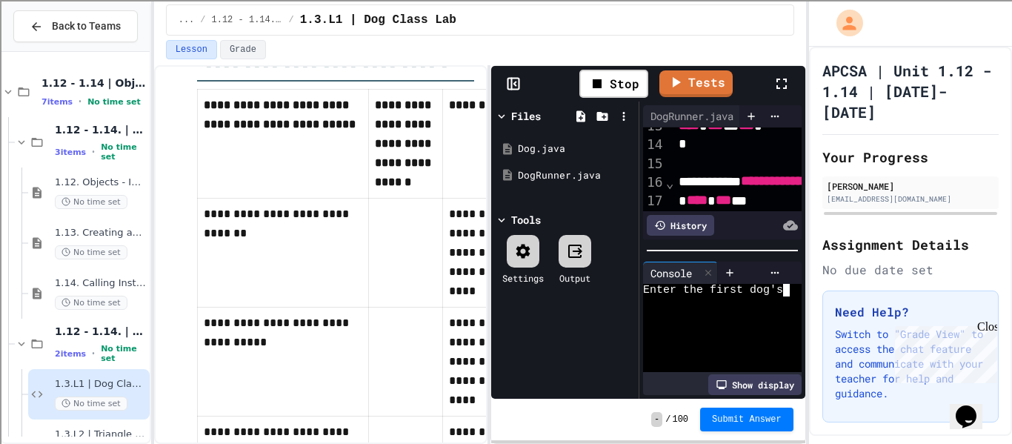
scroll to position [0, 0]
type textarea "*"
click at [780, 77] on icon at bounding box center [782, 84] width 18 height 18
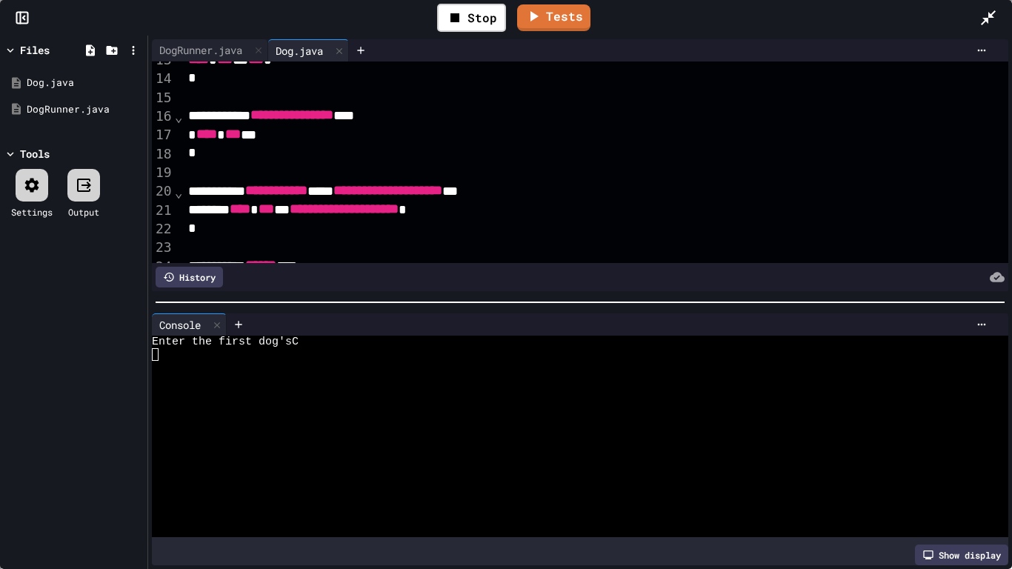
click at [313, 339] on div "Enter the first dog'sC" at bounding box center [572, 342] width 840 height 13
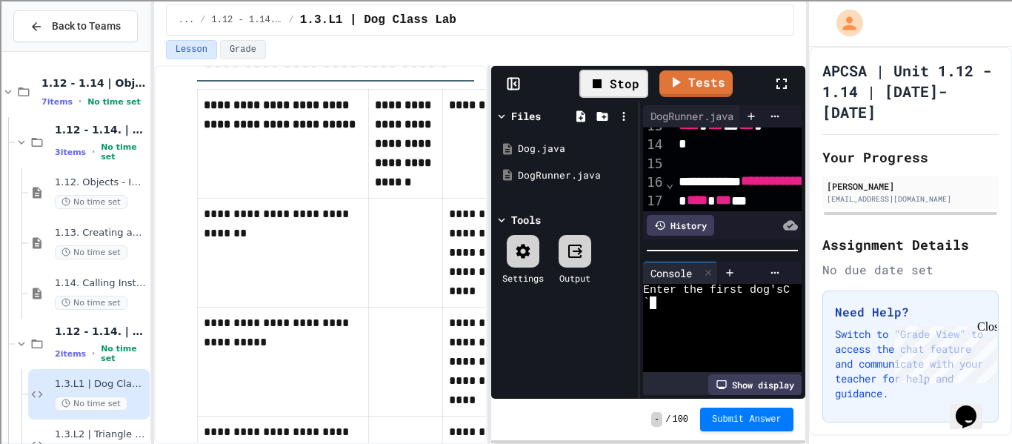
click at [611, 81] on div "Stop" at bounding box center [614, 84] width 69 height 28
click at [611, 81] on icon at bounding box center [613, 84] width 8 height 10
click at [611, 81] on div at bounding box center [614, 83] width 36 height 25
click at [689, 302] on div at bounding box center [716, 302] width 147 height 13
type textarea "*"
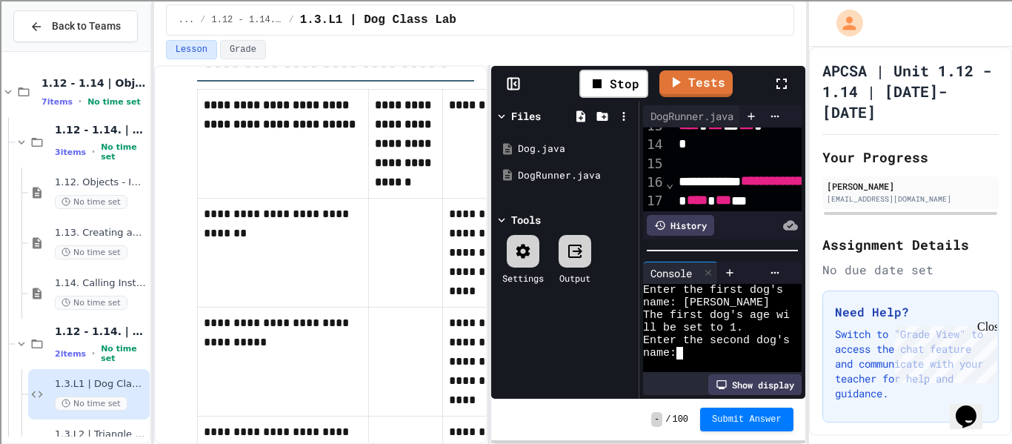
type textarea "*"
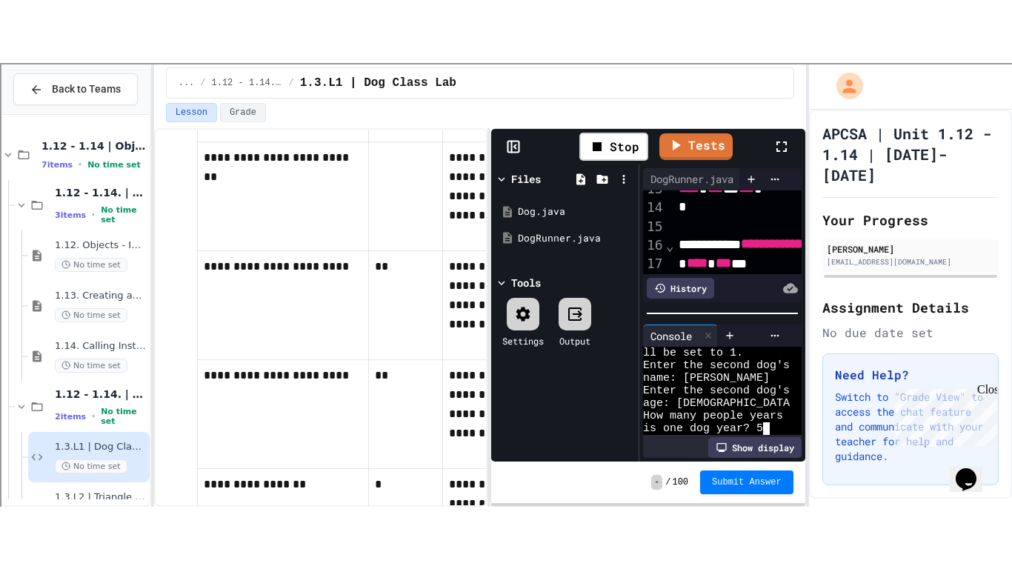
scroll to position [466, 0]
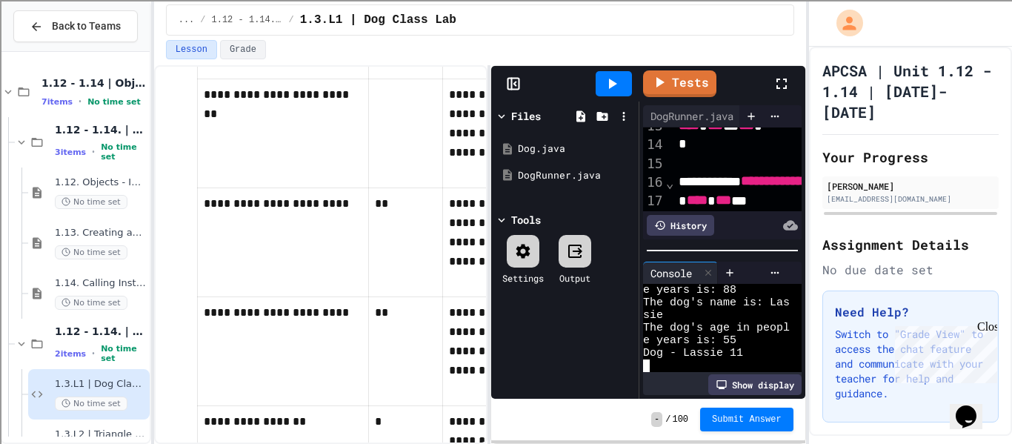
click at [715, 371] on div at bounding box center [716, 365] width 147 height 13
click at [796, 73] on div at bounding box center [789, 84] width 33 height 40
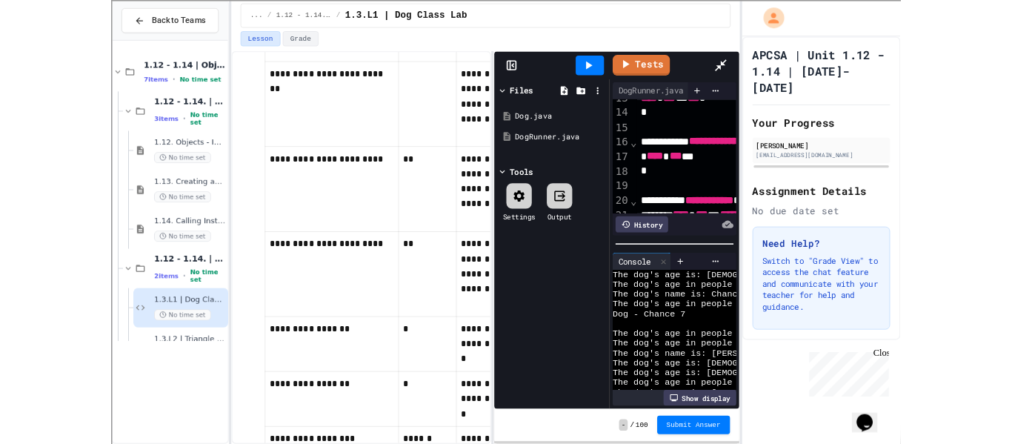
scroll to position [139, 0]
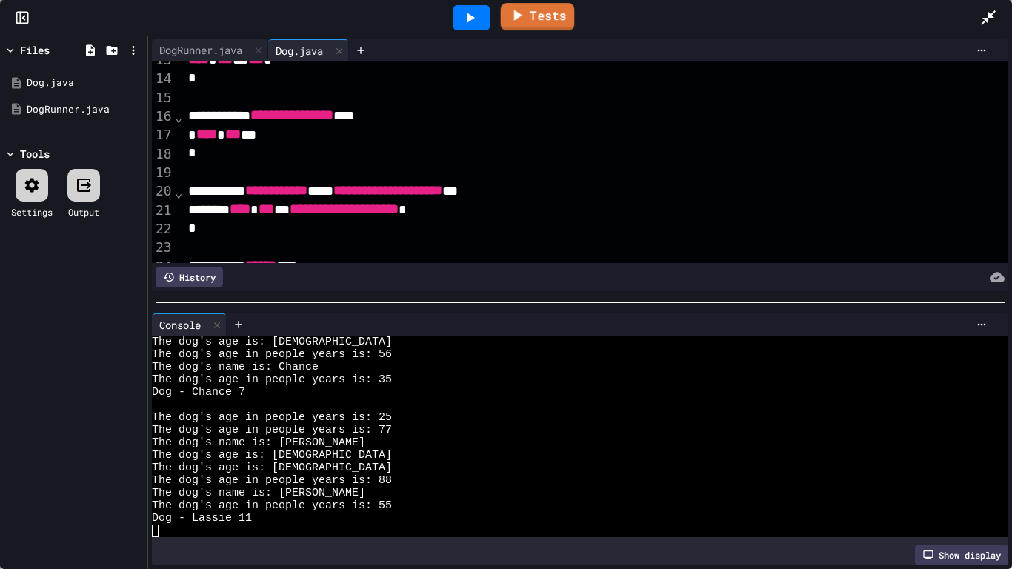
click at [557, 10] on link "Tests" at bounding box center [538, 16] width 74 height 27
click at [557, 10] on link "Tests" at bounding box center [538, 16] width 73 height 28
click at [544, 15] on link "Tests" at bounding box center [538, 16] width 73 height 28
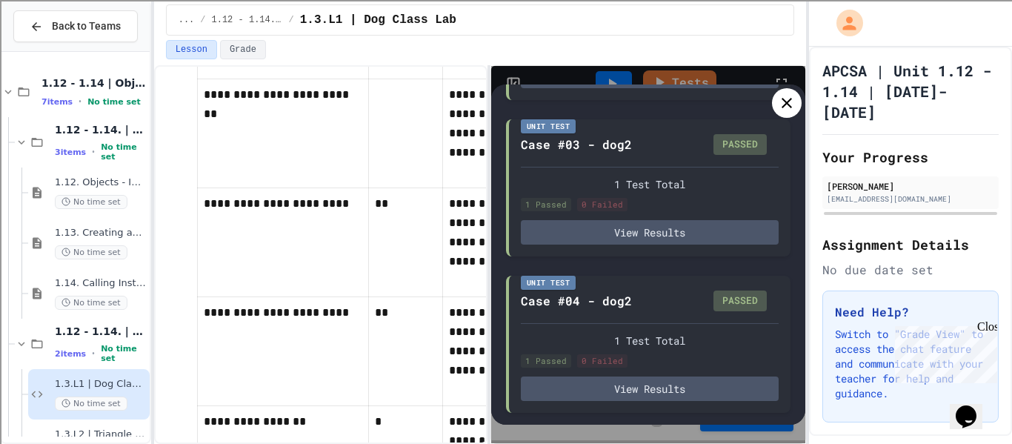
scroll to position [0, 0]
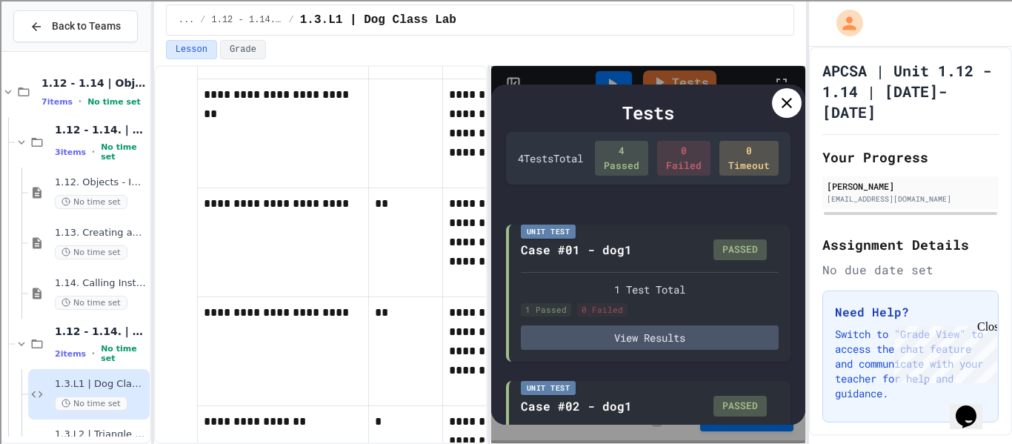
click at [781, 102] on icon at bounding box center [787, 103] width 18 height 18
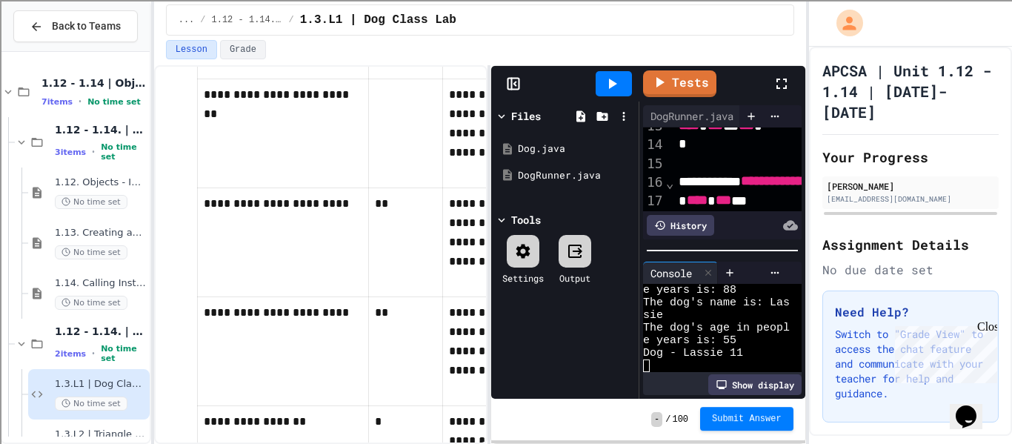
click at [749, 428] on button "Submit Answer" at bounding box center [746, 419] width 93 height 24
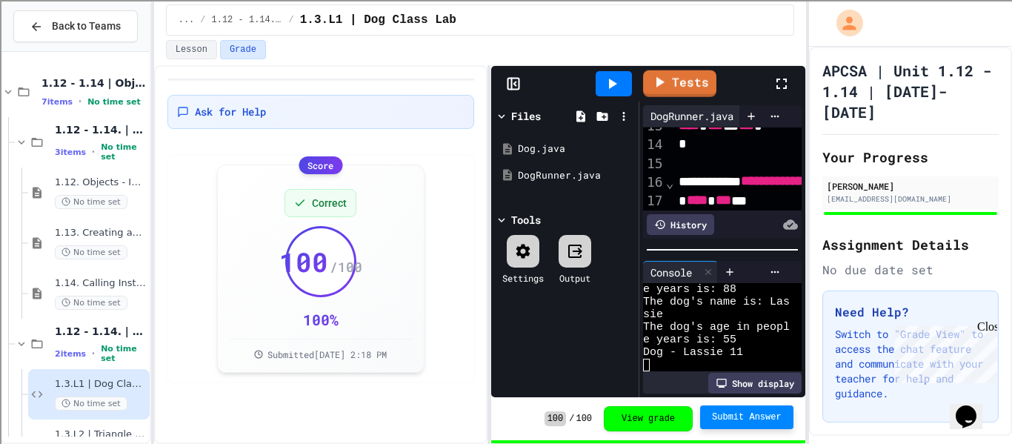
click at [674, 122] on div "DogRunner.java" at bounding box center [692, 116] width 98 height 16
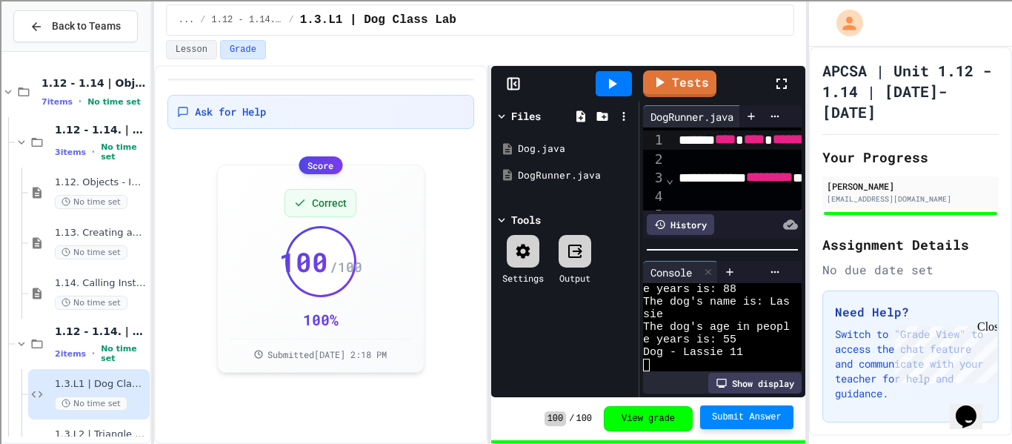
click at [778, 99] on div at bounding box center [789, 84] width 33 height 40
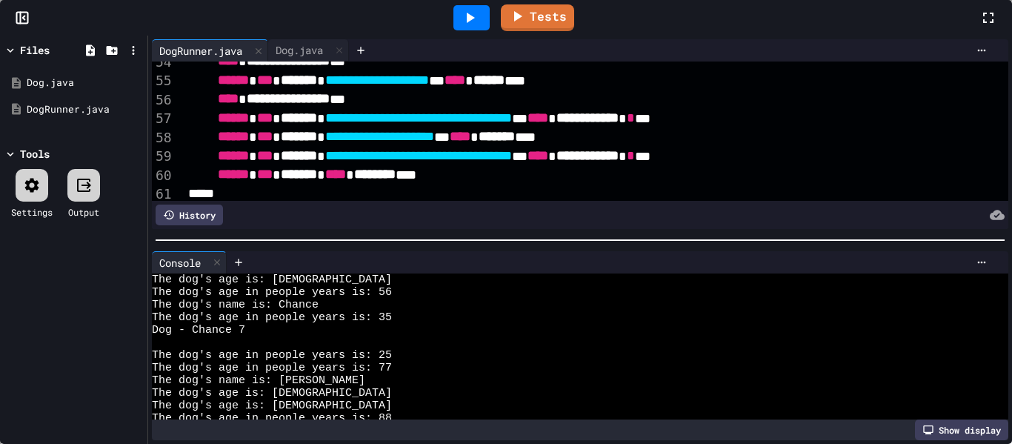
scroll to position [466, 0]
